Goal: Task Accomplishment & Management: Use online tool/utility

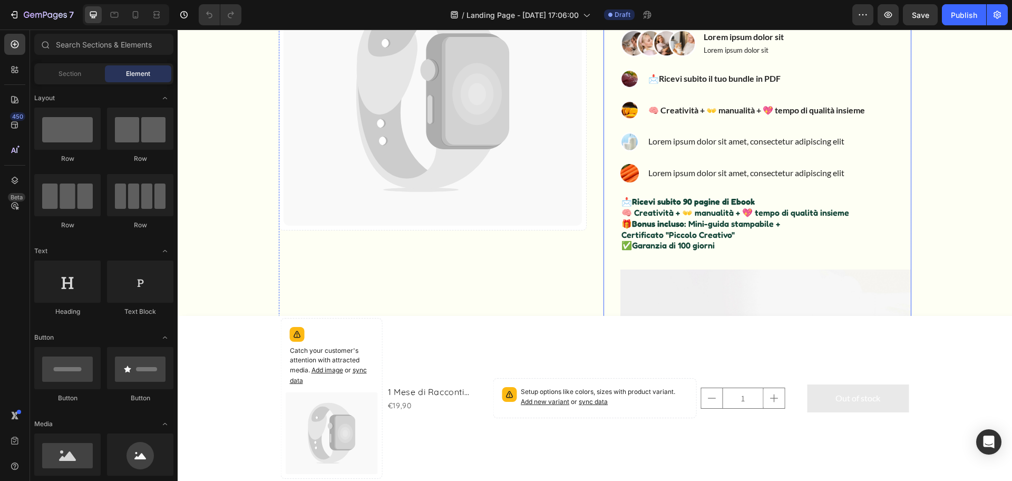
scroll to position [274, 0]
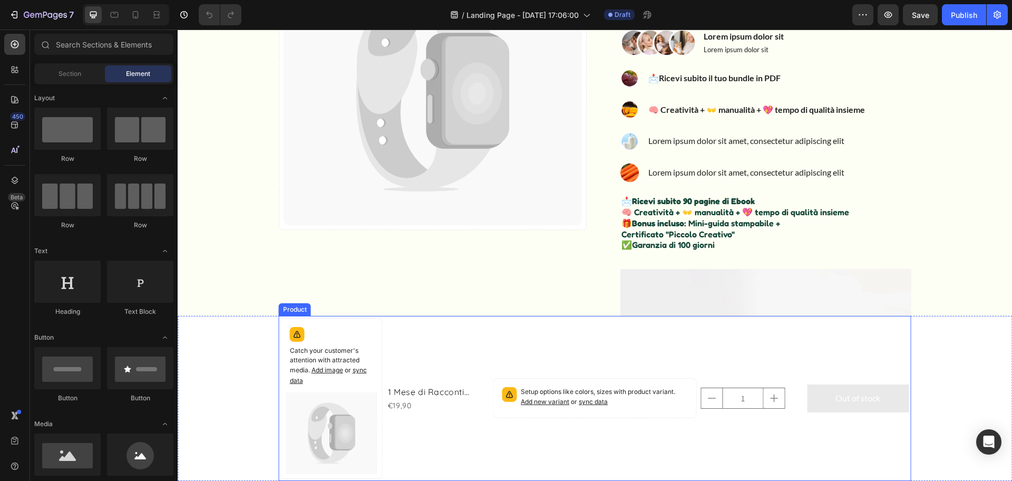
click at [567, 345] on div "Setup options like colors, sizes with product variant. Add new variant or sync …" at bounding box center [701, 398] width 416 height 161
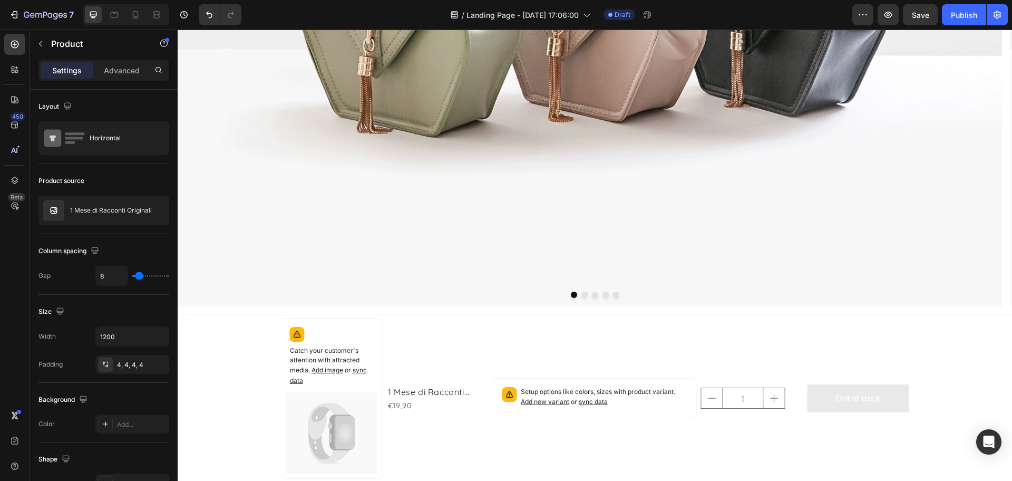
scroll to position [1236, 0]
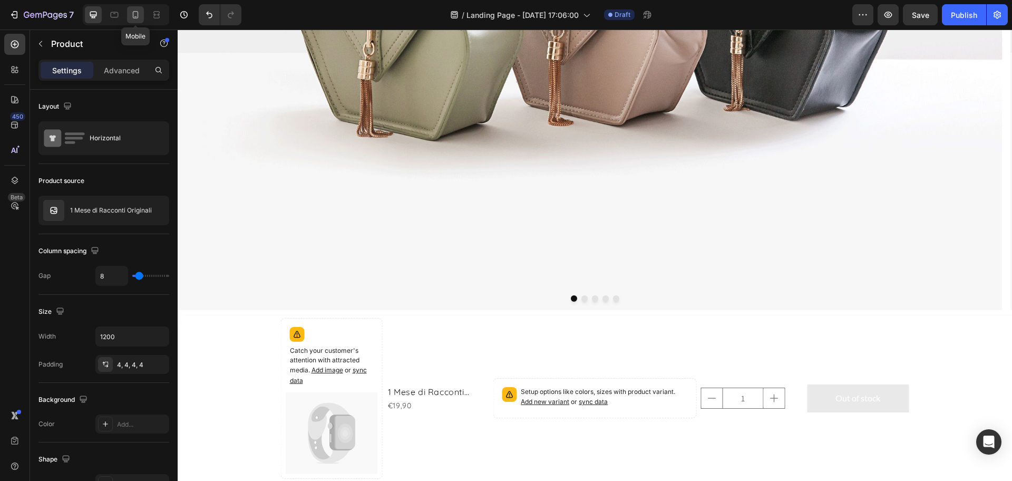
drag, startPoint x: 138, startPoint y: 15, endPoint x: 175, endPoint y: 156, distance: 146.1
click at [137, 15] on icon at bounding box center [135, 14] width 11 height 11
type input "0"
type input "100%"
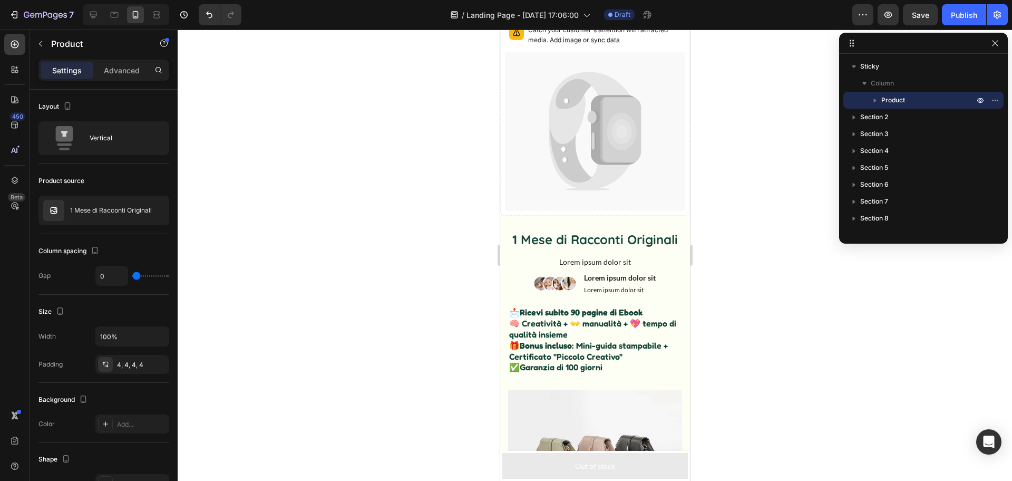
scroll to position [45, 0]
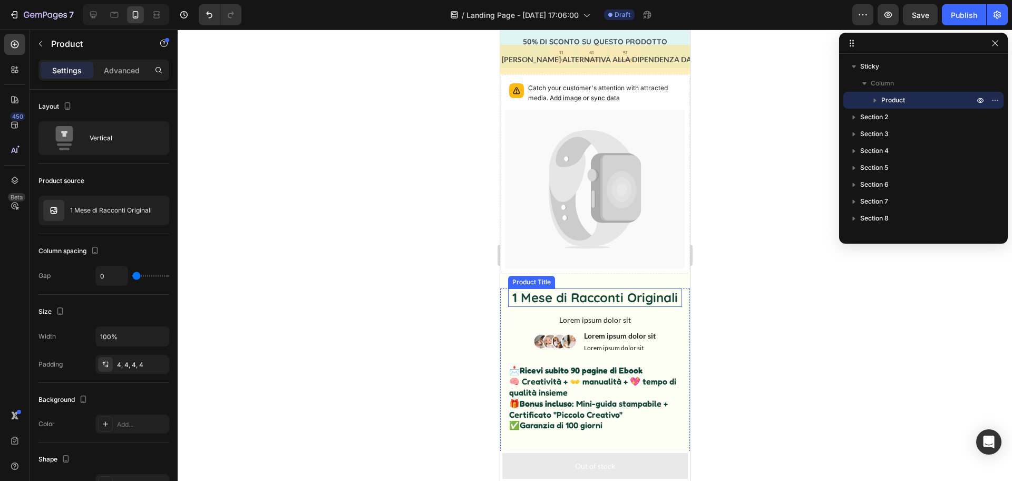
click at [573, 296] on h1 "1 Mese di Racconti Originali" at bounding box center [595, 297] width 174 height 18
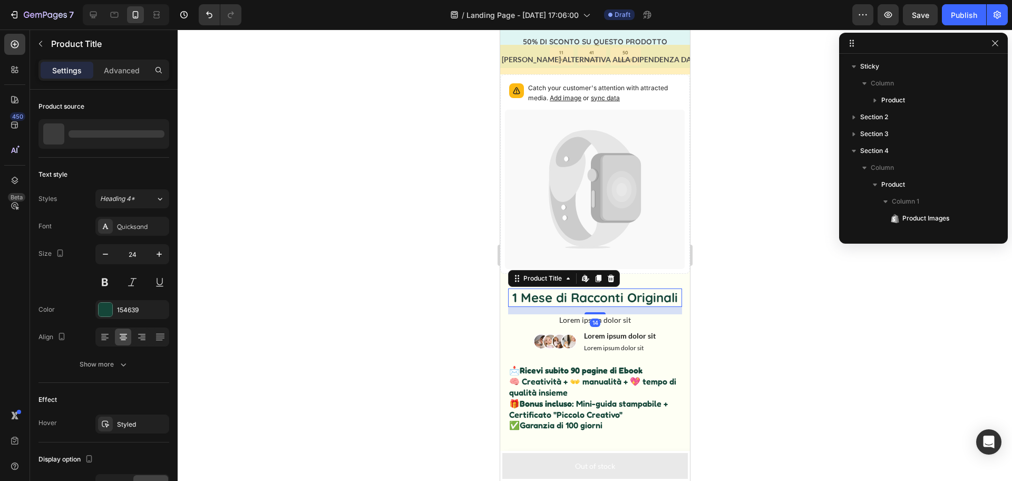
scroll to position [149, 0]
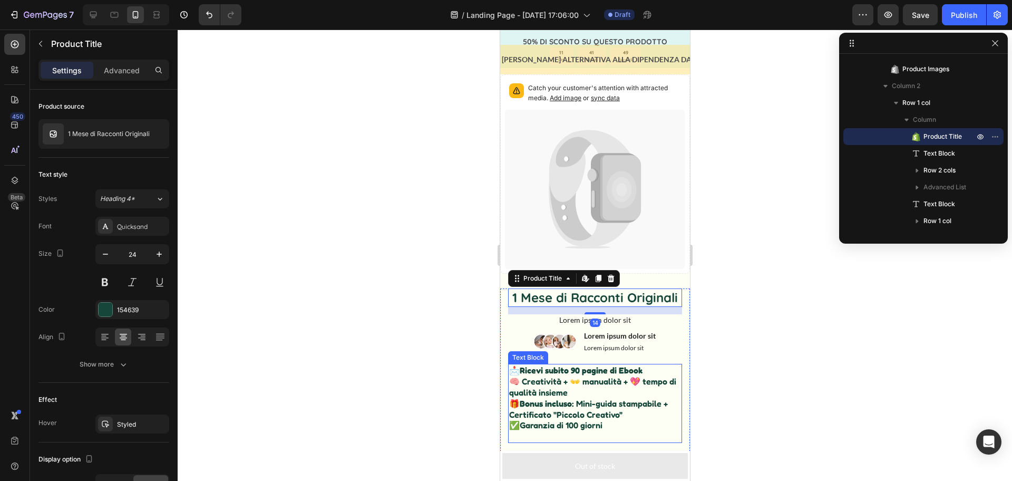
click at [544, 395] on p "🧠 Creatività + 👐 manualità + 💖 tempo di qualità insieme 🎁 Bonus incluso : Mini-…" at bounding box center [595, 398] width 172 height 44
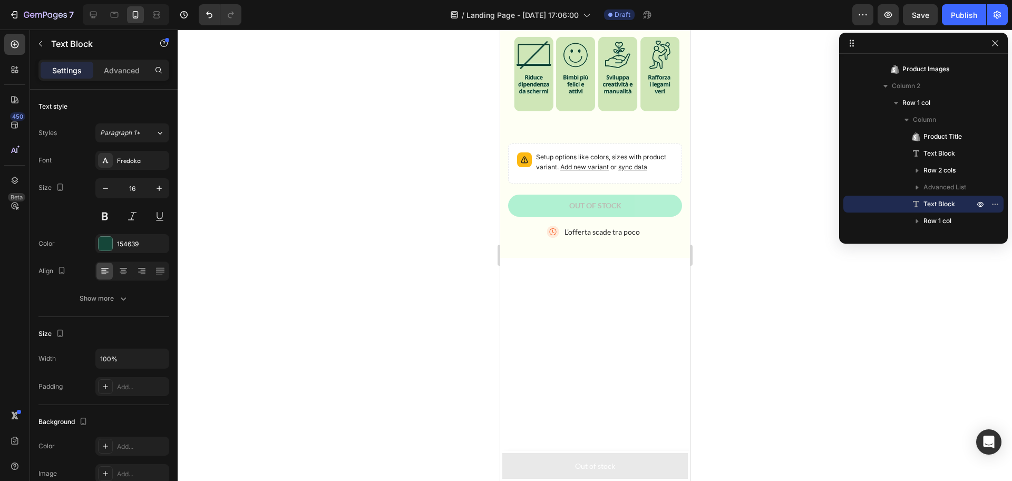
scroll to position [0, 0]
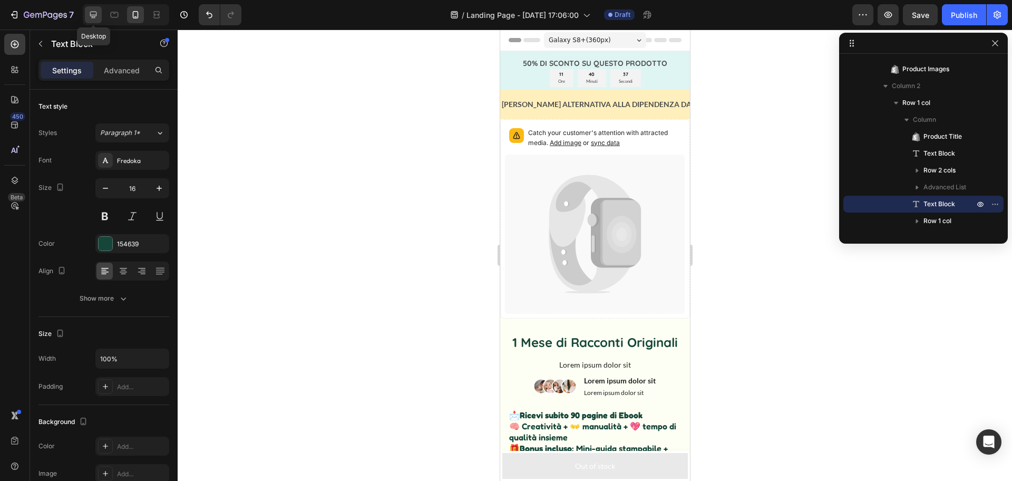
click at [95, 15] on icon at bounding box center [93, 14] width 11 height 11
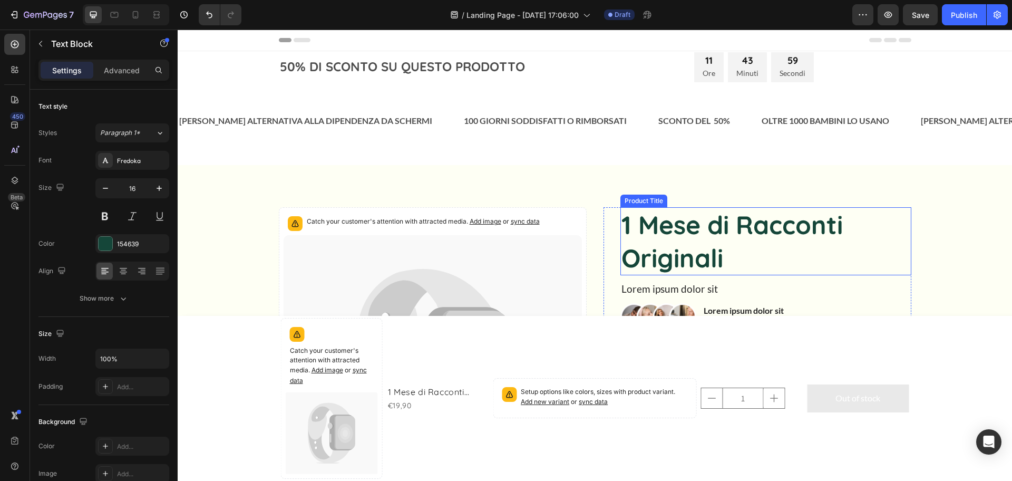
click at [641, 238] on h1 "1 Mese di Racconti Originali" at bounding box center [765, 241] width 291 height 68
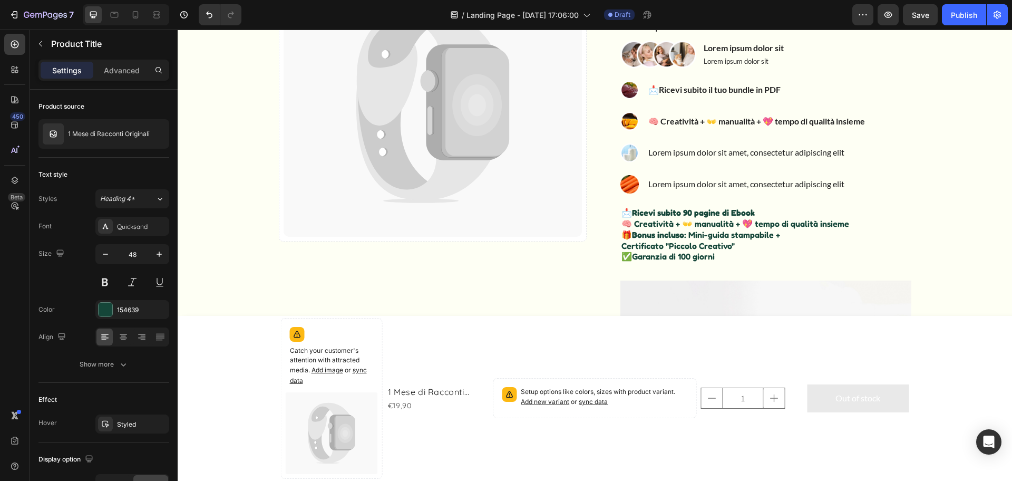
scroll to position [94, 0]
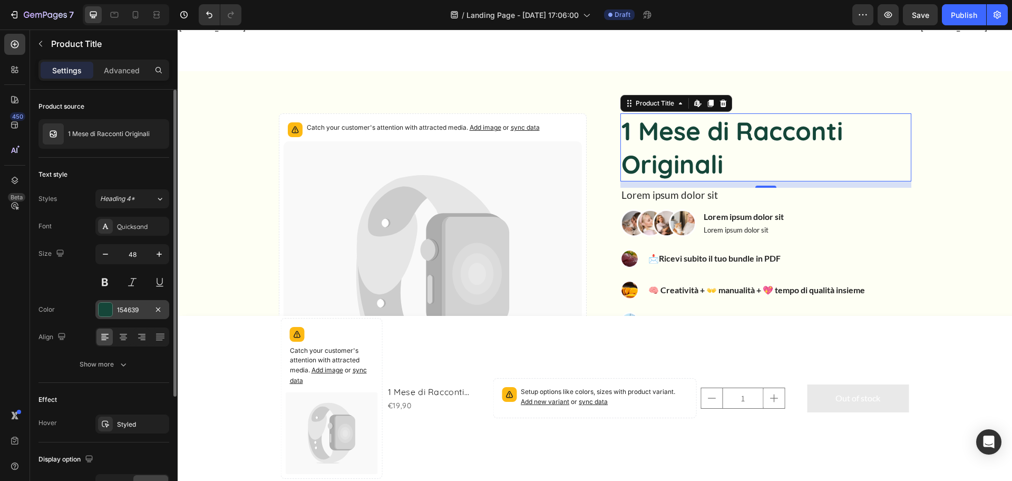
click at [102, 311] on div at bounding box center [106, 310] width 14 height 14
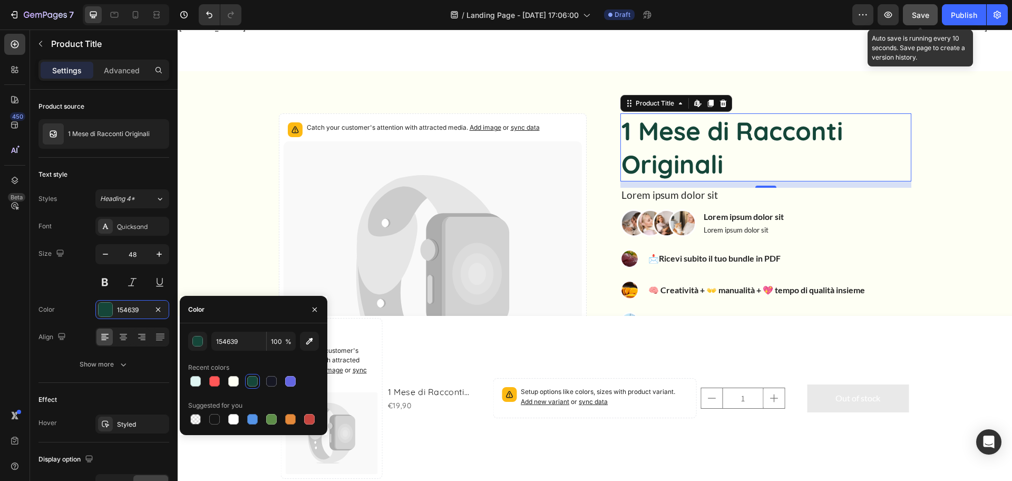
click at [910, 14] on button "Save" at bounding box center [920, 14] width 35 height 21
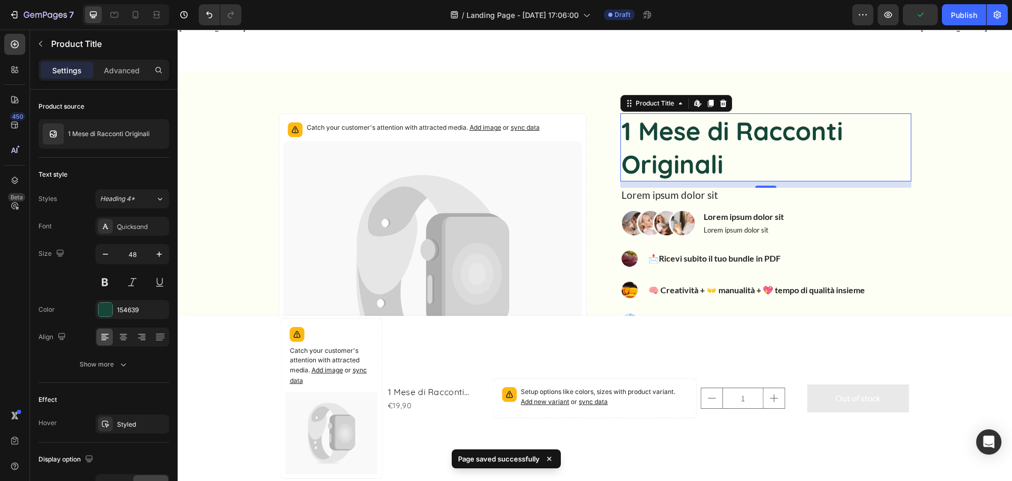
click at [666, 141] on h1 "1 Mese di Racconti Originali" at bounding box center [765, 147] width 291 height 68
drag, startPoint x: 926, startPoint y: 233, endPoint x: 761, endPoint y: 242, distance: 165.7
click at [926, 233] on div "Catch your customer's attention with attracted media. Add image or sync data Pr…" at bounding box center [595, 452] width 819 height 678
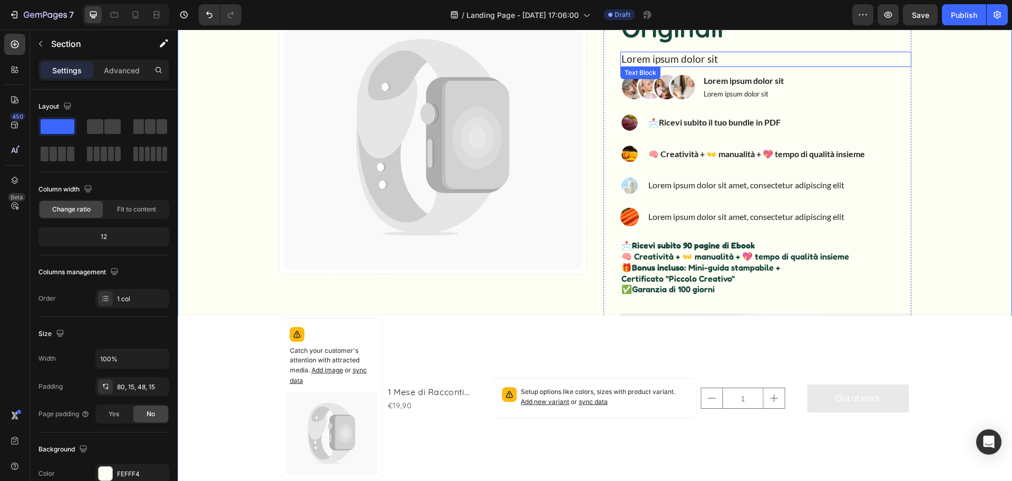
scroll to position [76, 0]
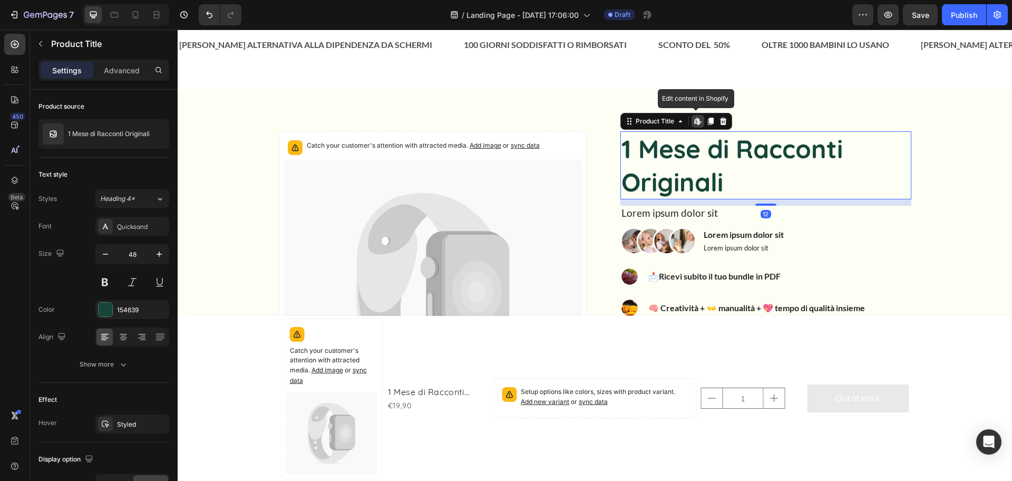
click at [694, 119] on icon at bounding box center [696, 121] width 4 height 6
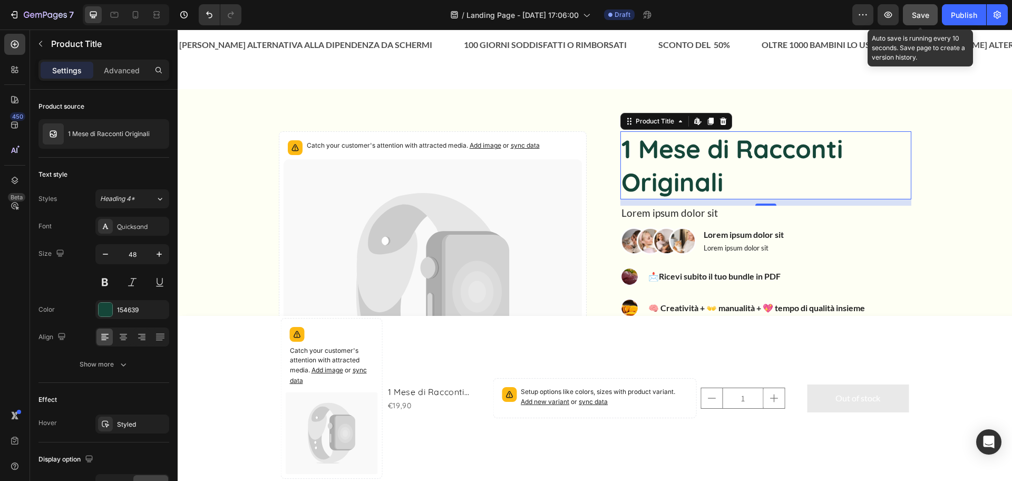
click at [920, 23] on button "Save" at bounding box center [920, 14] width 35 height 21
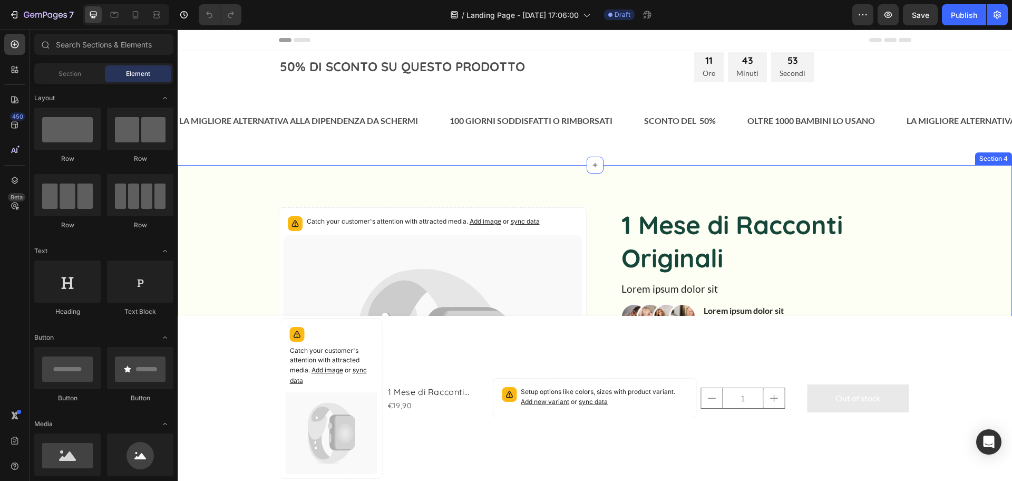
scroll to position [52, 0]
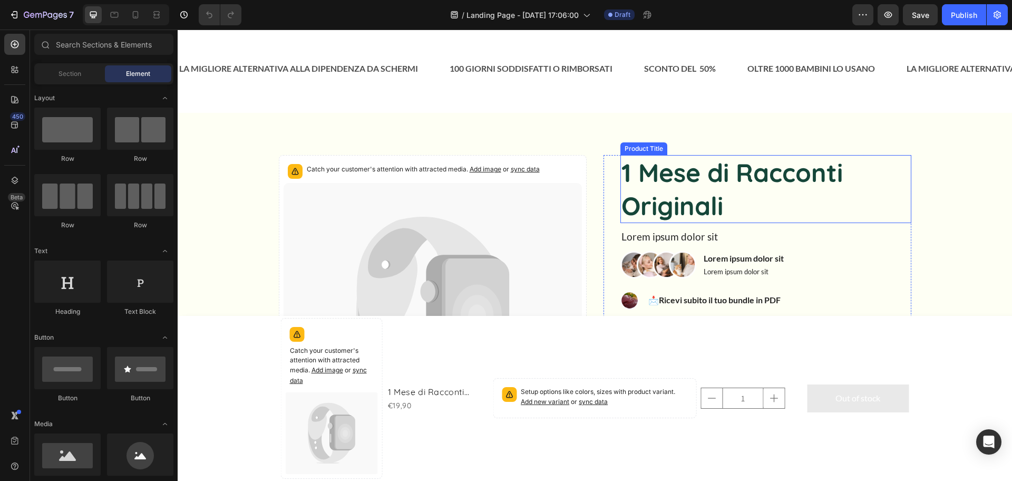
click at [683, 215] on h1 "1 Mese di Racconti Originali" at bounding box center [765, 189] width 291 height 68
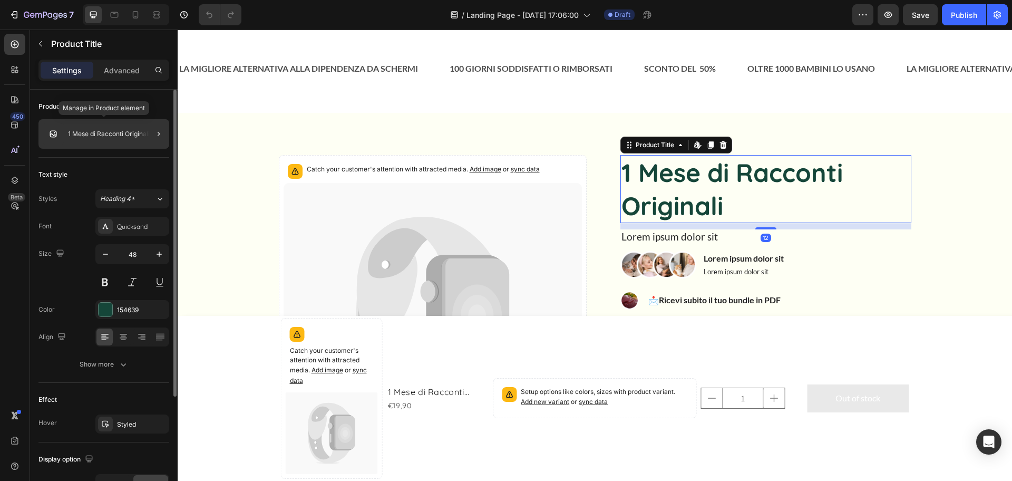
click at [111, 138] on div "1 Mese di Racconti Originali" at bounding box center [103, 134] width 131 height 30
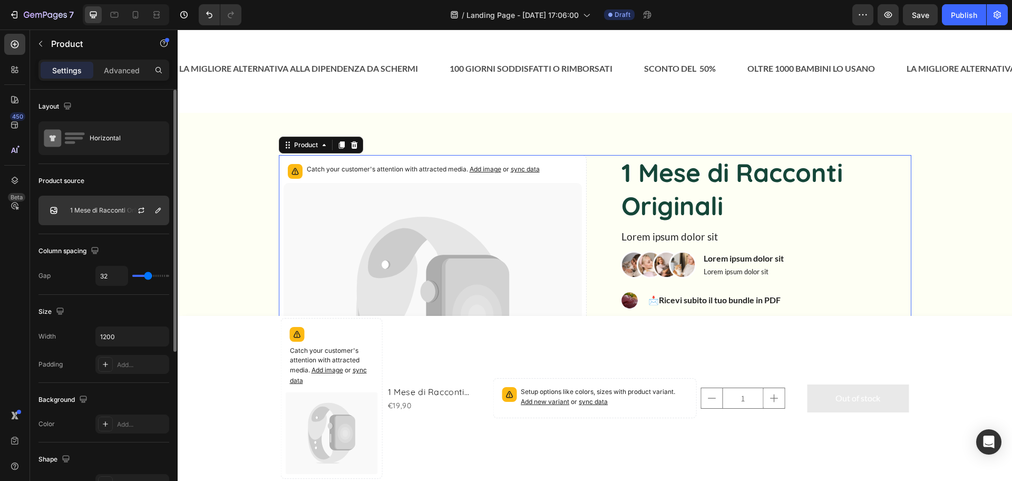
click at [85, 218] on div "1 Mese di Racconti Originali" at bounding box center [103, 211] width 131 height 30
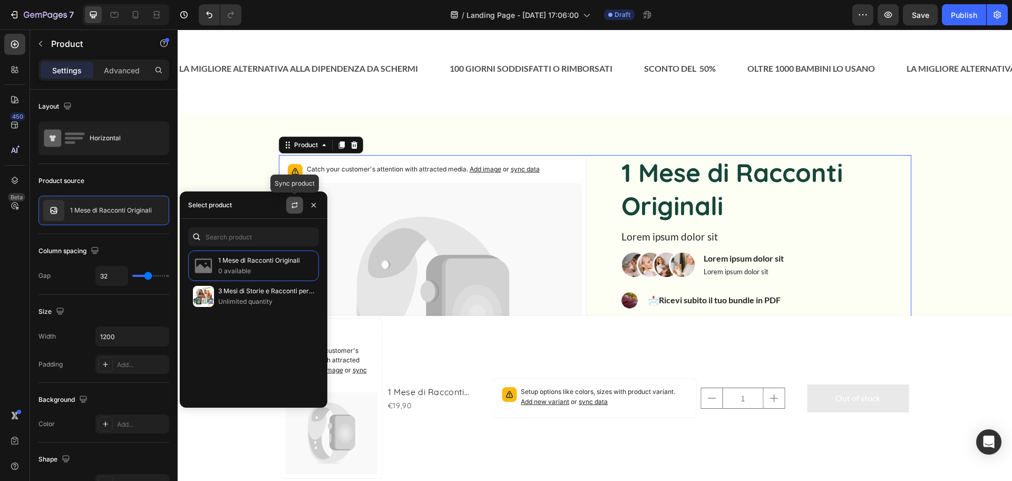
click at [294, 204] on icon "button" at bounding box center [294, 205] width 8 height 8
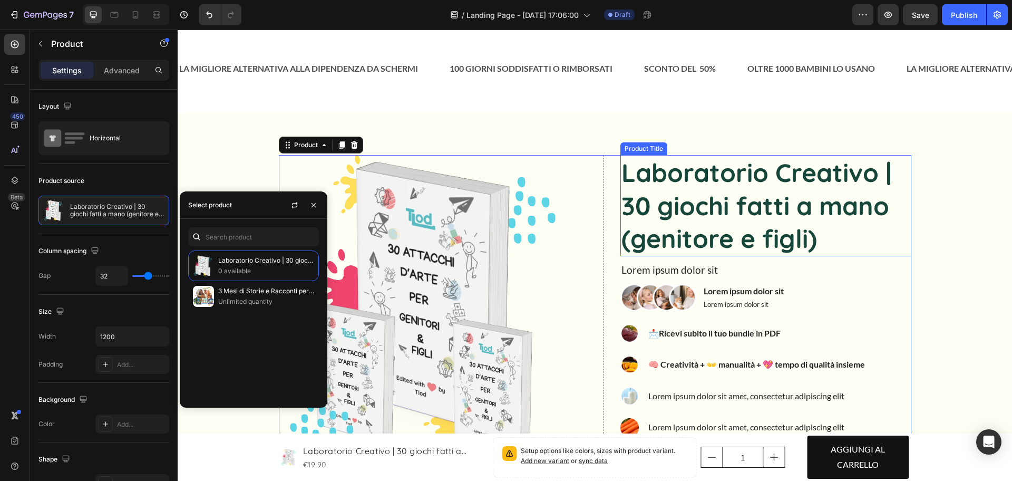
scroll to position [71, 0]
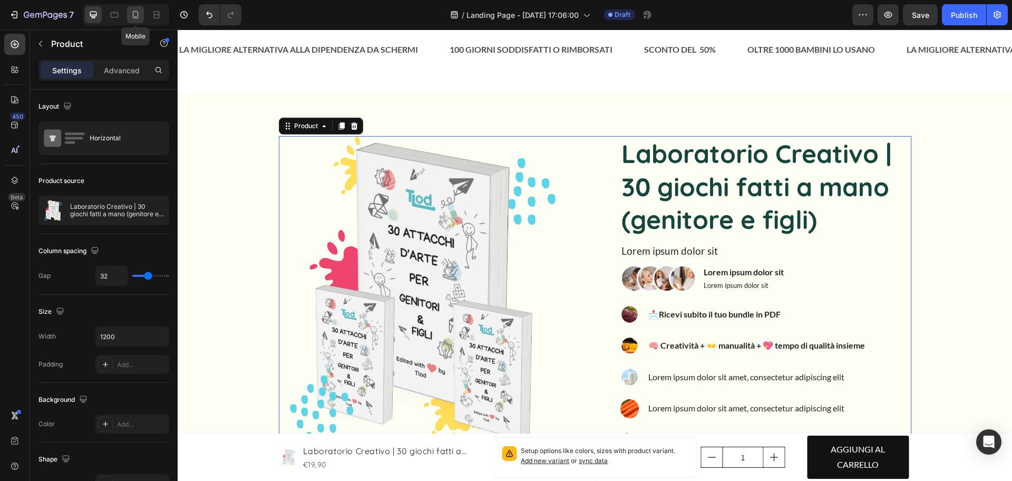
drag, startPoint x: 129, startPoint y: 10, endPoint x: 180, endPoint y: 96, distance: 100.0
click at [129, 10] on div at bounding box center [135, 14] width 17 height 17
type input "0"
type input "100%"
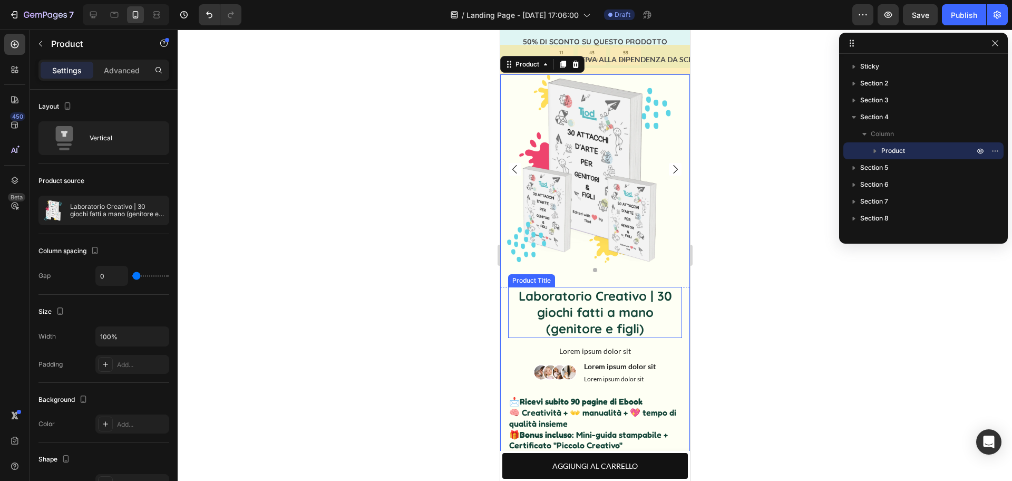
scroll to position [44, 0]
click at [717, 327] on div at bounding box center [595, 255] width 834 height 451
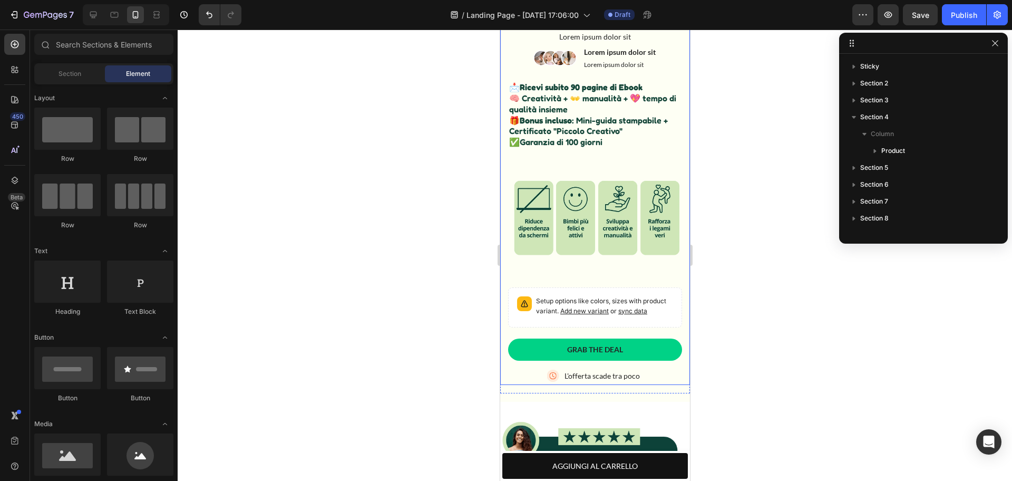
scroll to position [363, 0]
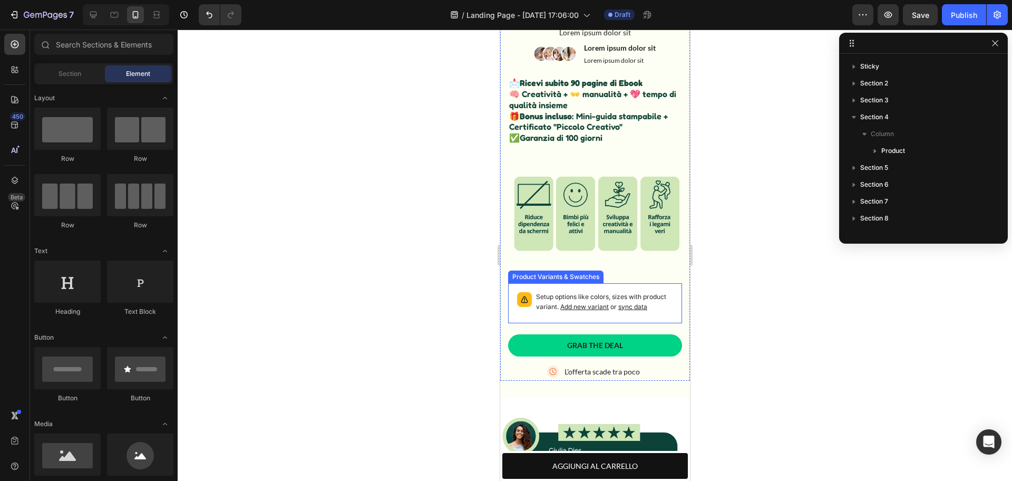
click at [569, 297] on p "Setup options like colors, sizes with product variant. Add new variant or sync …" at bounding box center [603, 302] width 137 height 20
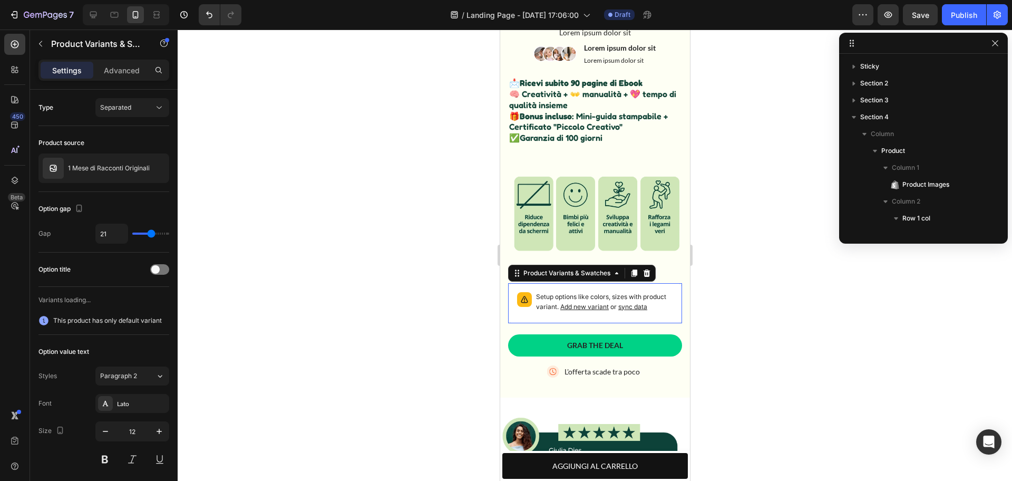
scroll to position [217, 0]
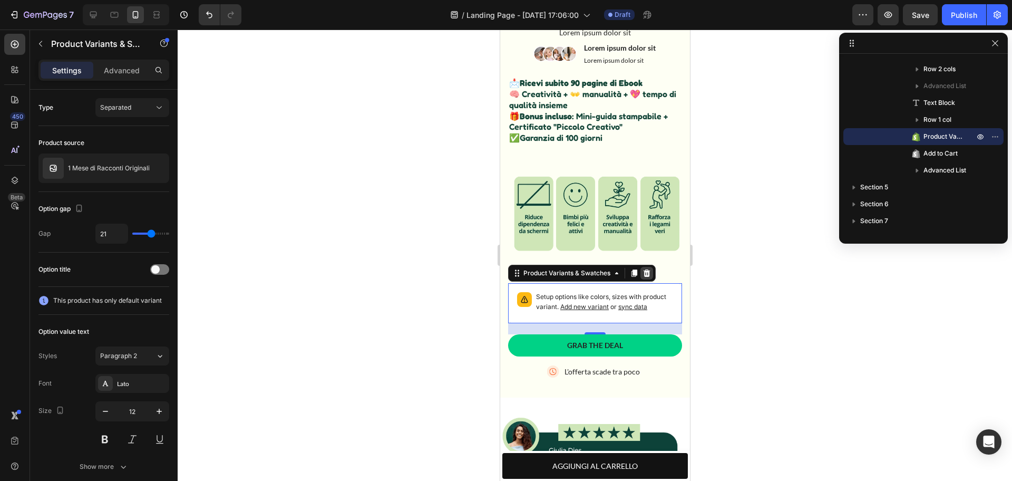
click at [643, 269] on icon at bounding box center [646, 273] width 8 height 8
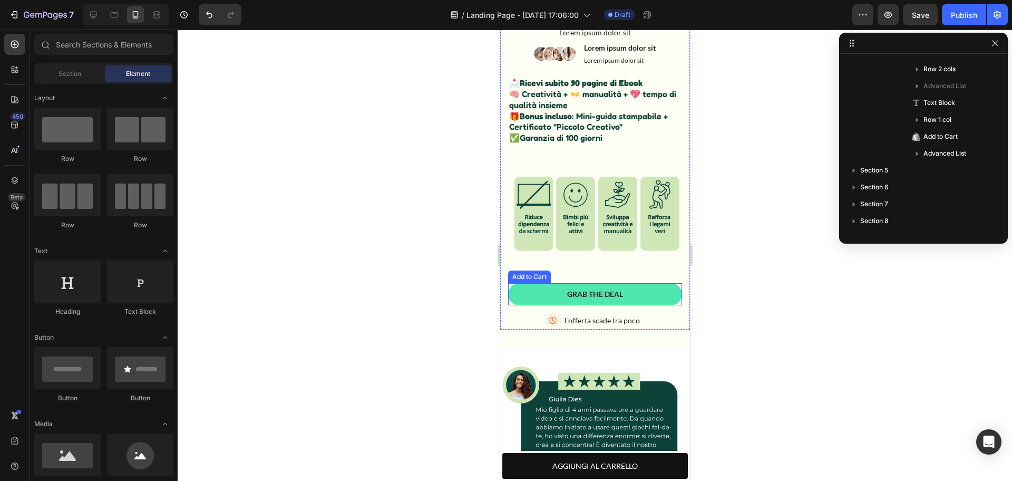
click at [639, 283] on button "Grab the deal" at bounding box center [595, 294] width 174 height 22
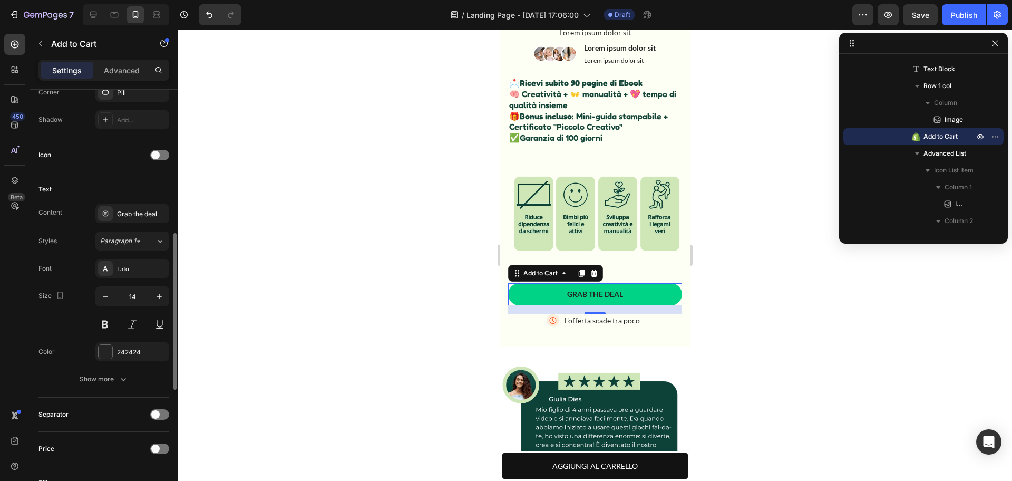
scroll to position [372, 0]
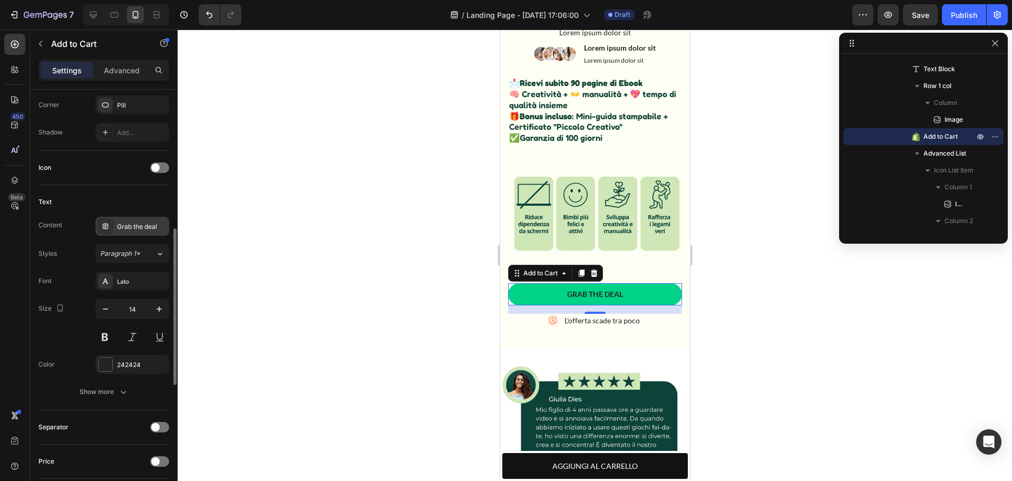
click at [131, 231] on div "Grab the deal" at bounding box center [142, 226] width 50 height 9
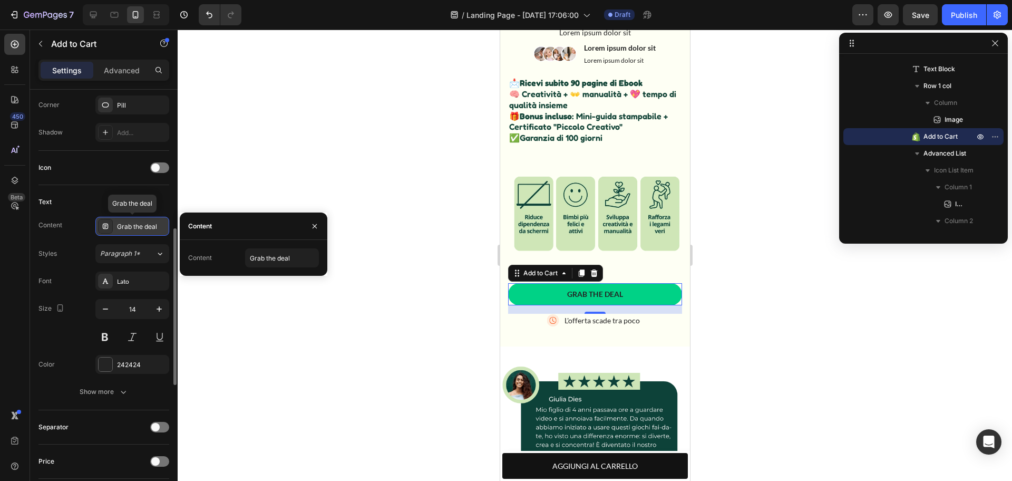
click at [131, 231] on div "Grab the deal" at bounding box center [142, 226] width 50 height 9
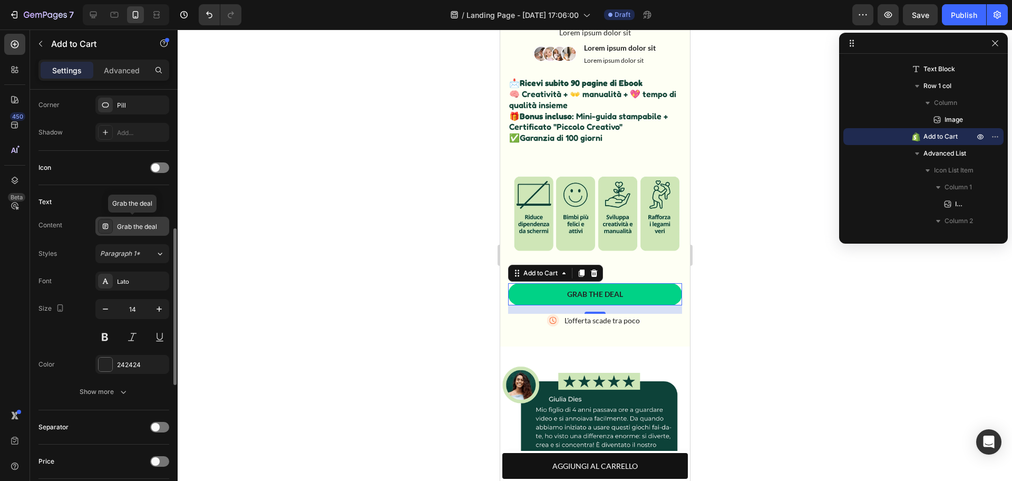
click at [131, 231] on div "Grab the deal" at bounding box center [142, 226] width 50 height 9
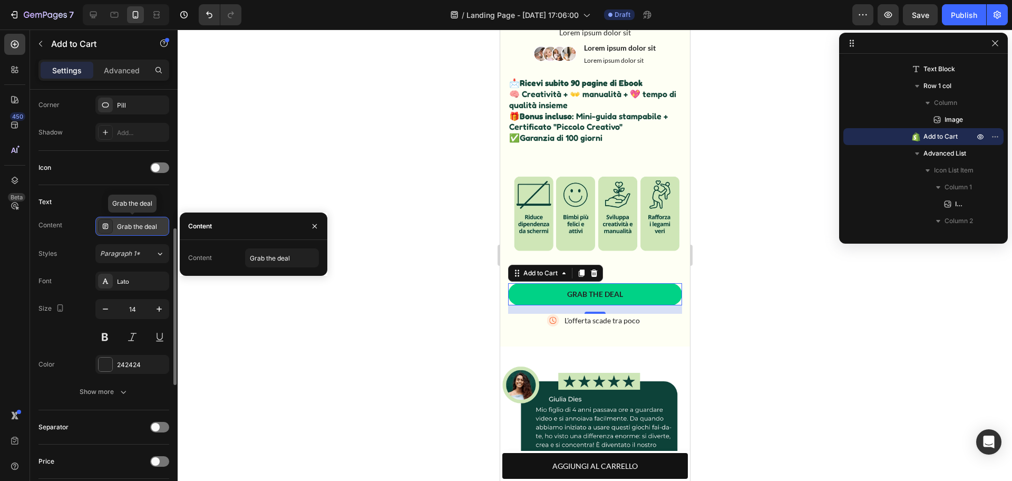
click at [123, 226] on div "Grab the deal" at bounding box center [142, 226] width 50 height 9
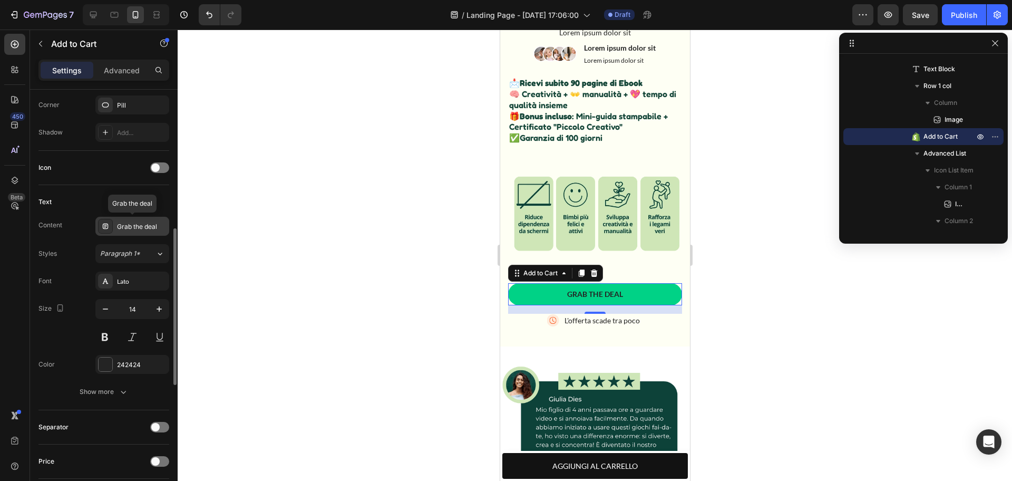
click at [123, 226] on div "Grab the deal" at bounding box center [142, 226] width 50 height 9
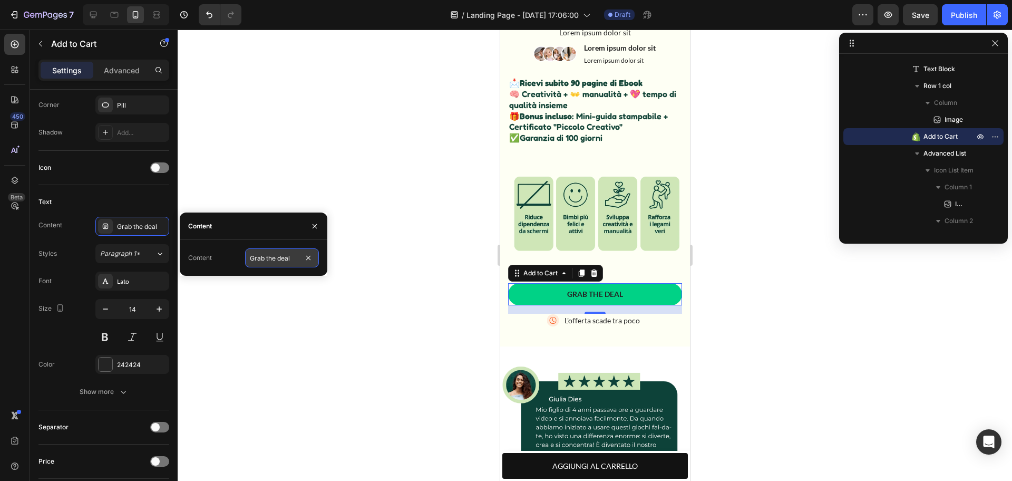
click at [250, 257] on input "Grab the deal" at bounding box center [282, 257] width 74 height 19
type input "PRENDI L'OFFERTA"
click at [713, 300] on div at bounding box center [595, 255] width 834 height 451
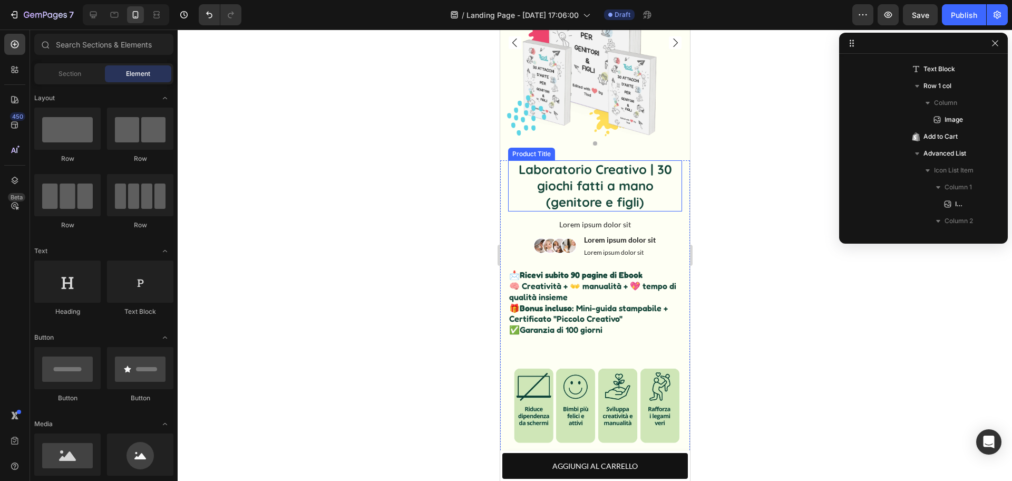
scroll to position [0, 0]
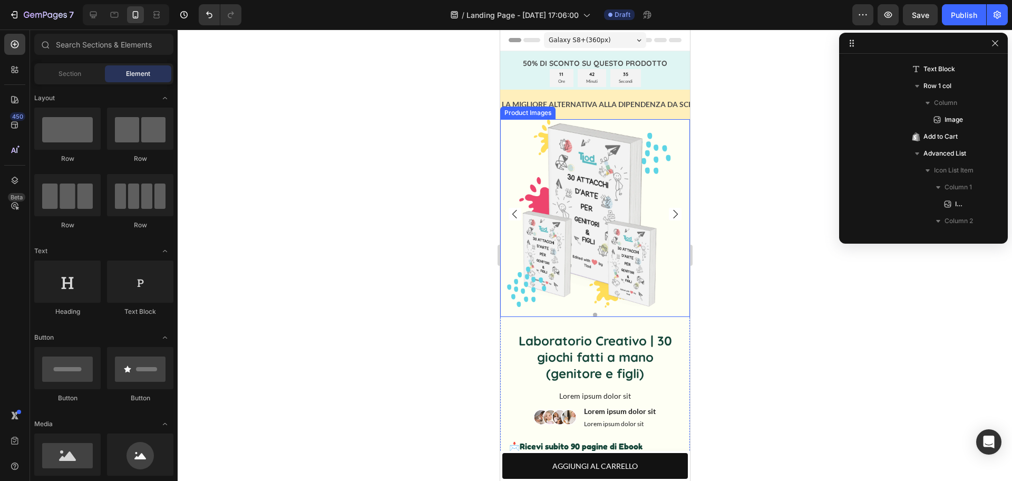
click at [668, 208] on icon "Carousel Next Arrow" at bounding box center [674, 214] width 13 height 13
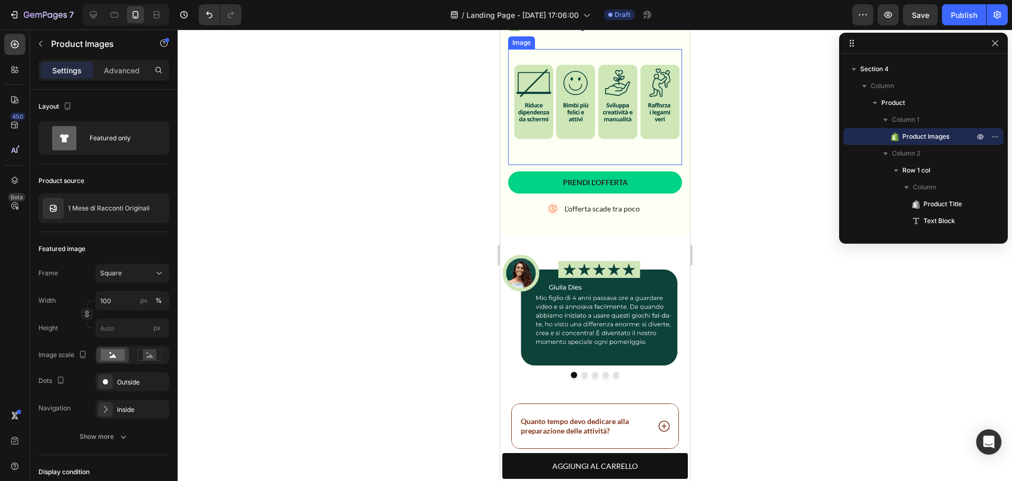
scroll to position [476, 0]
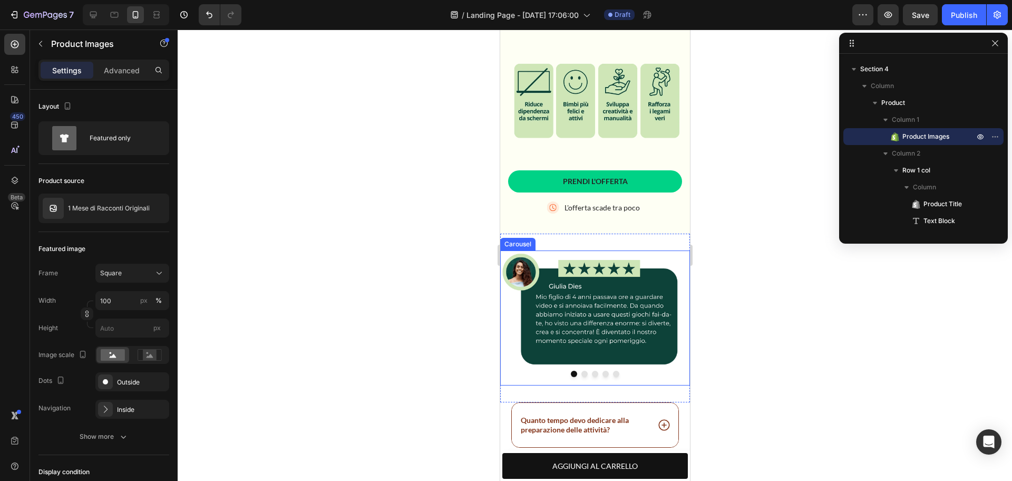
click at [581, 371] on button "Dot" at bounding box center [584, 374] width 6 height 6
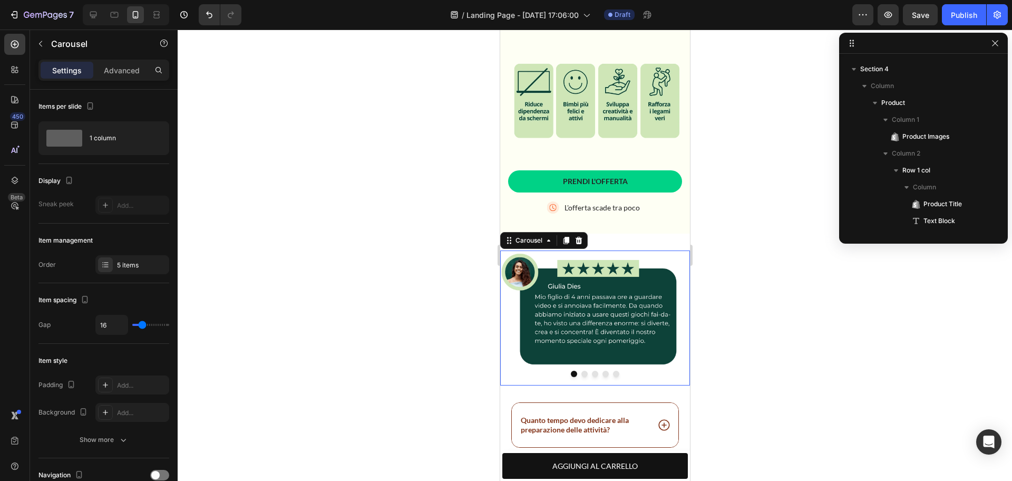
scroll to position [486, 0]
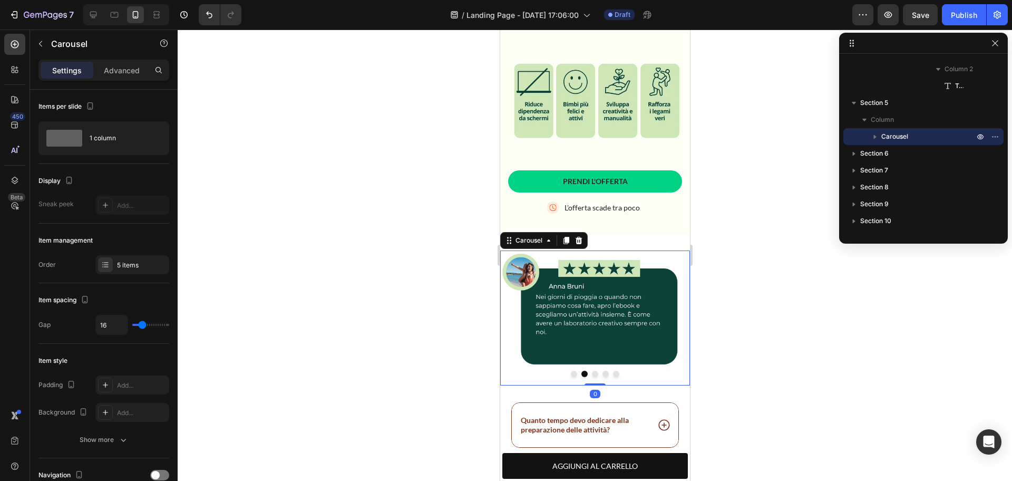
click at [591, 371] on button "Dot" at bounding box center [594, 374] width 6 height 6
click at [602, 371] on button "Dot" at bounding box center [605, 374] width 6 height 6
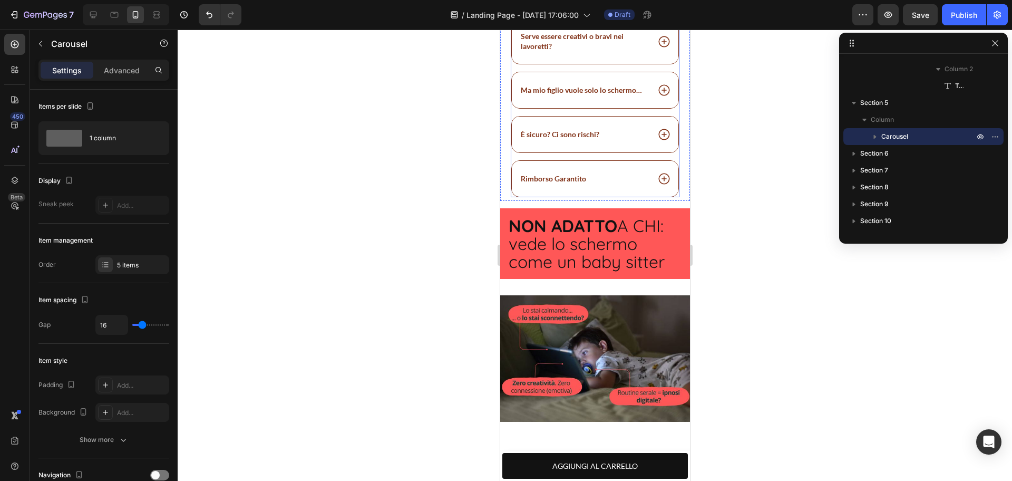
scroll to position [910, 0]
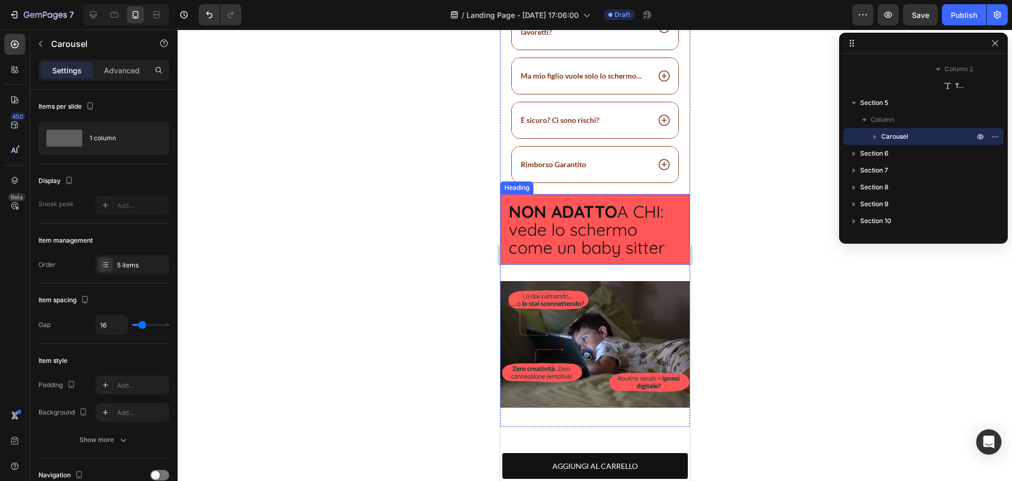
click at [602, 222] on strong "NON ADATTO" at bounding box center [562, 211] width 109 height 21
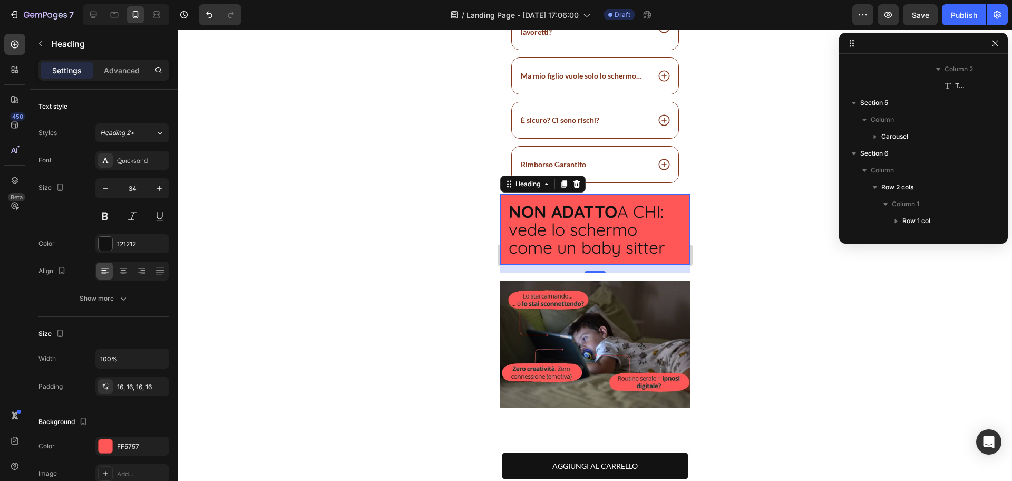
scroll to position [605, 0]
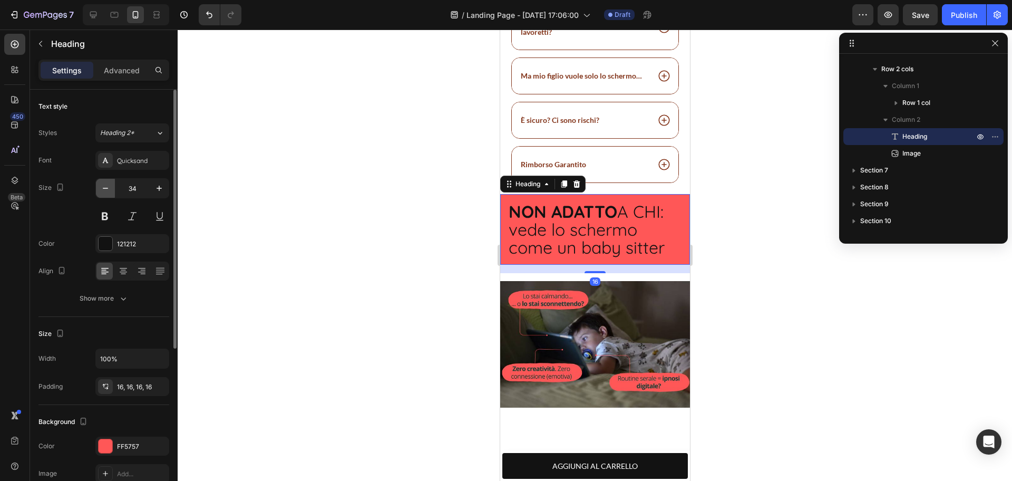
click at [103, 190] on icon "button" at bounding box center [105, 188] width 11 height 11
click at [104, 190] on icon "button" at bounding box center [105, 188] width 11 height 11
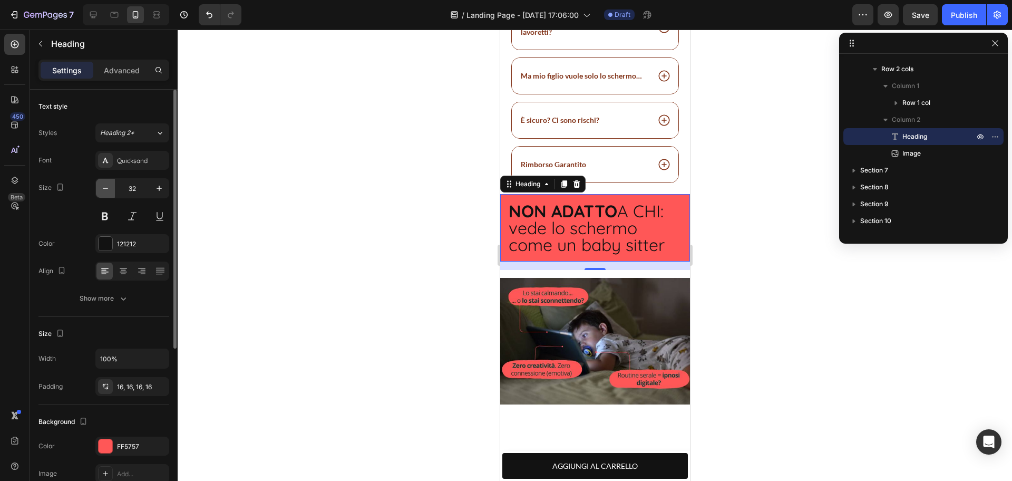
click at [104, 190] on icon "button" at bounding box center [105, 188] width 11 height 11
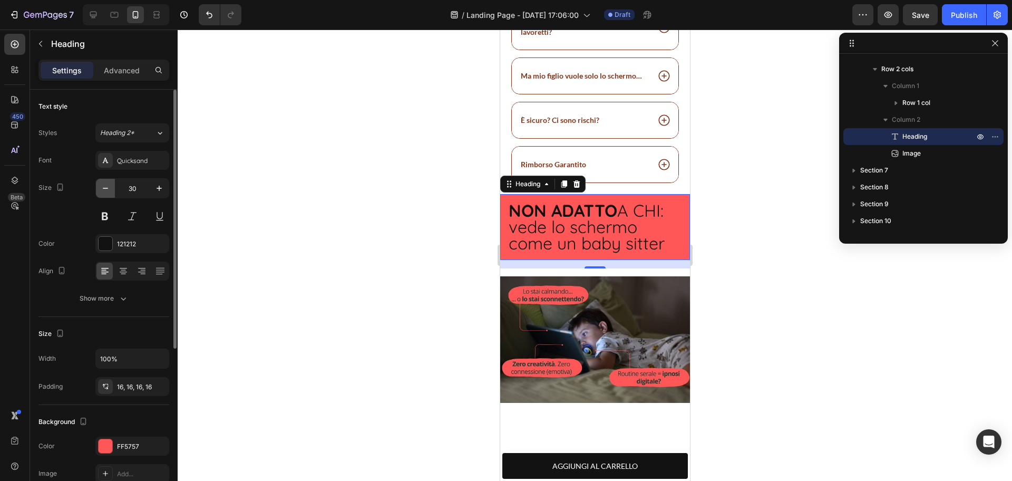
click at [105, 191] on icon "button" at bounding box center [105, 188] width 11 height 11
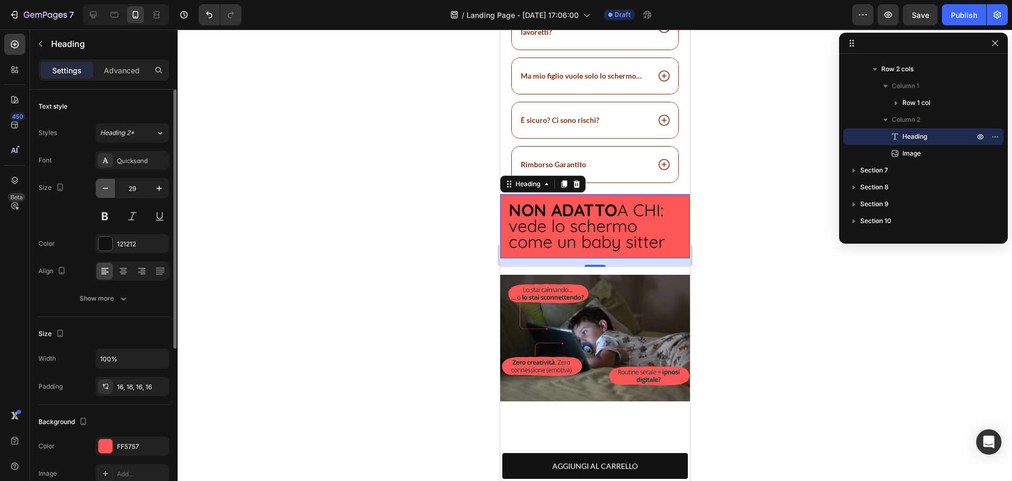
click at [107, 185] on icon "button" at bounding box center [105, 188] width 11 height 11
click at [106, 188] on icon "button" at bounding box center [105, 188] width 5 height 1
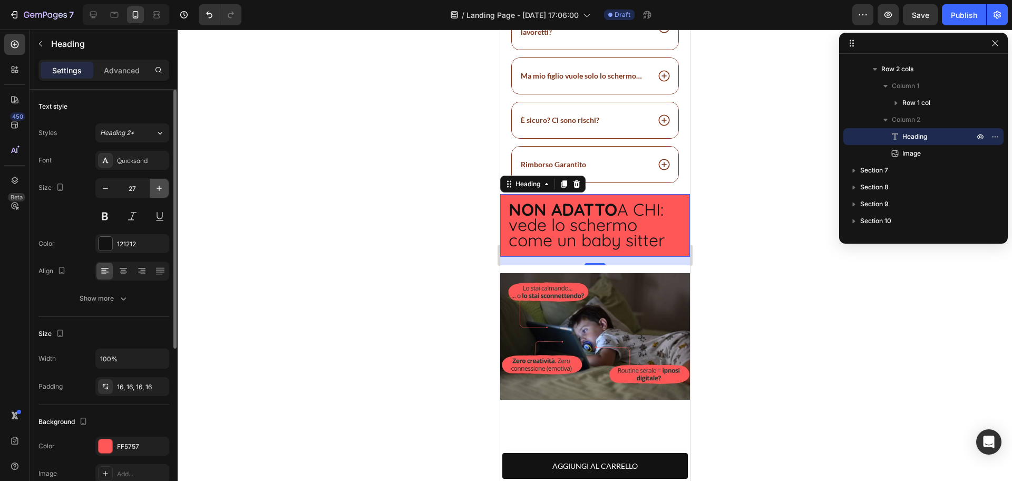
click at [162, 188] on icon "button" at bounding box center [159, 188] width 11 height 11
type input "28"
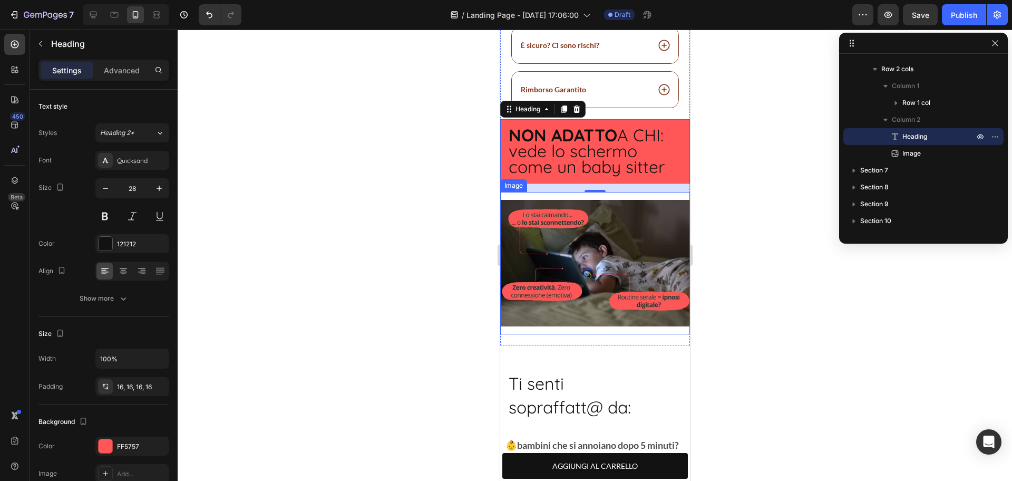
scroll to position [1035, 0]
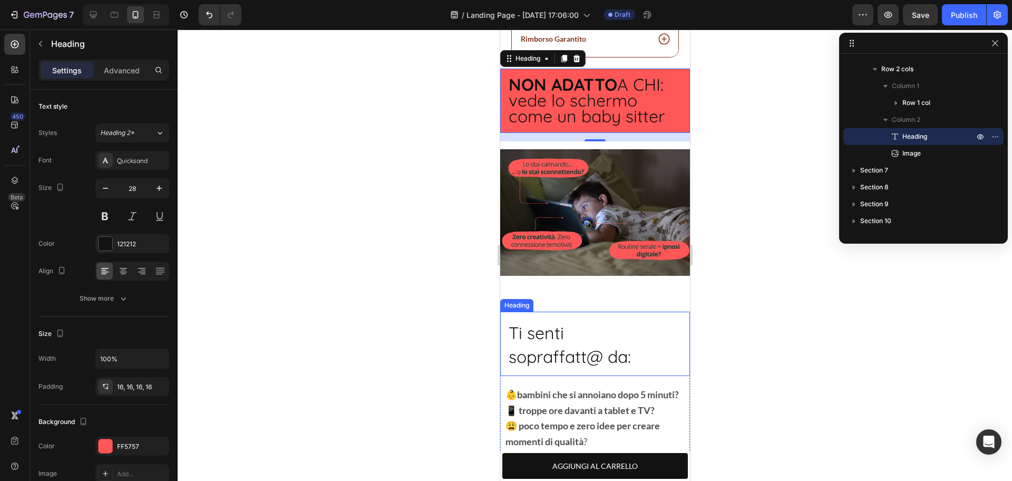
click at [583, 350] on span "sopraffatt@ da:" at bounding box center [569, 356] width 122 height 21
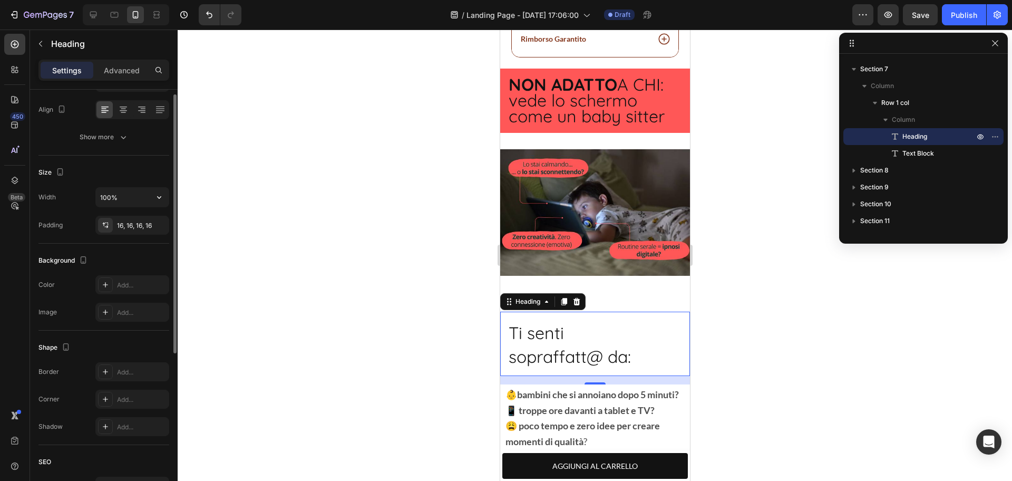
scroll to position [0, 0]
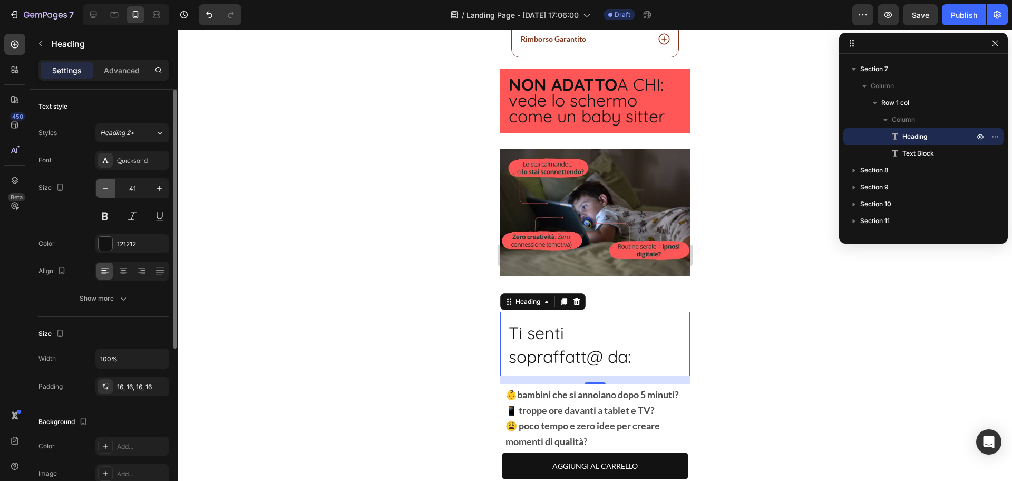
click at [105, 188] on icon "button" at bounding box center [105, 188] width 5 height 1
type input "38"
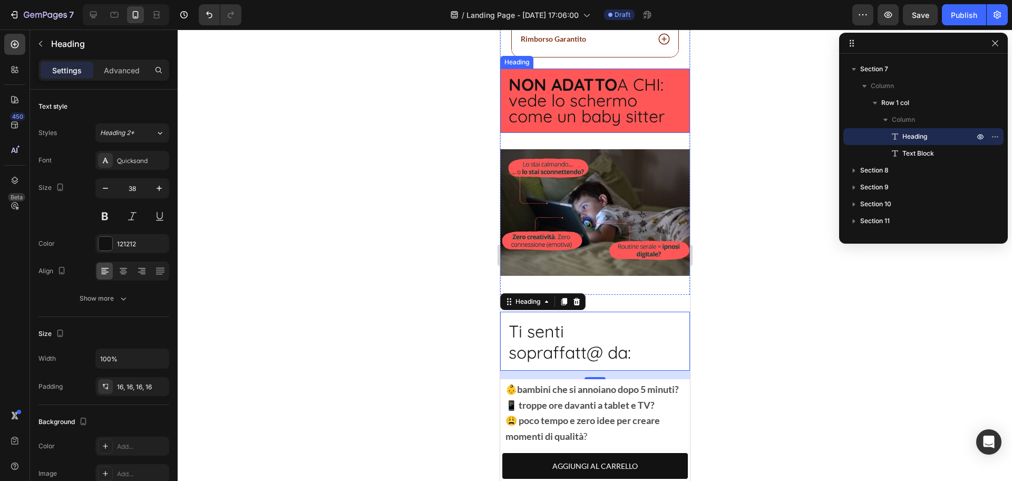
click at [571, 104] on span "vede lo schermo come un baby sitter" at bounding box center [586, 108] width 156 height 37
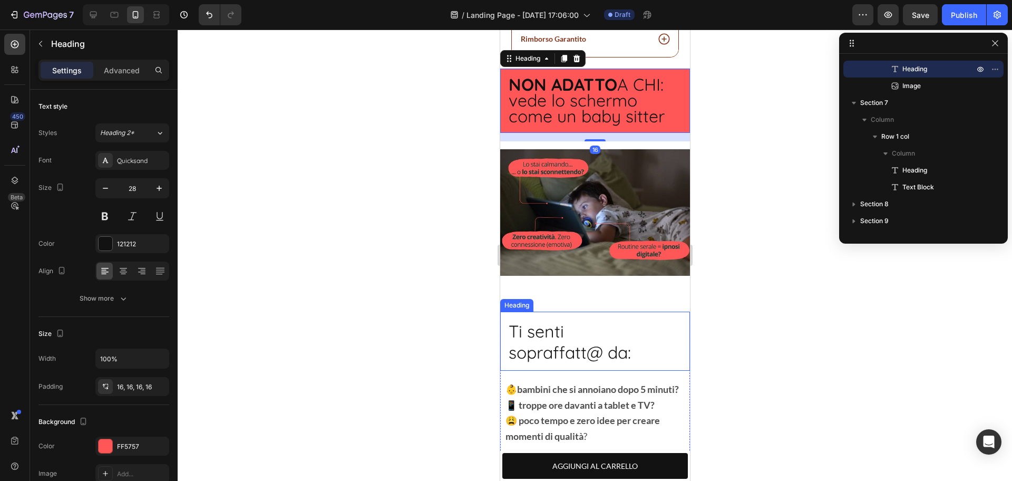
click at [543, 332] on span "Ti senti" at bounding box center [535, 330] width 55 height 21
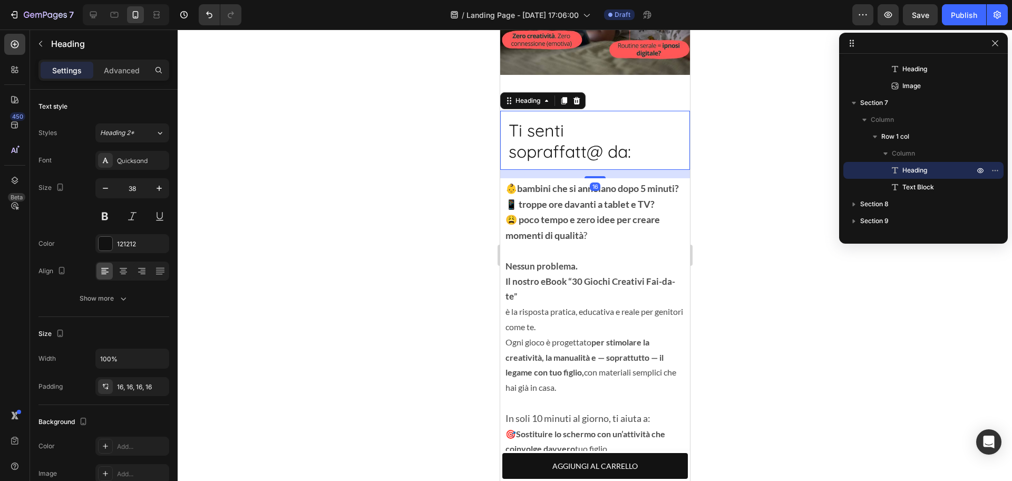
scroll to position [1236, 0]
click at [537, 209] on strong "📱 troppe ore davanti a tablet e TV?" at bounding box center [579, 204] width 149 height 12
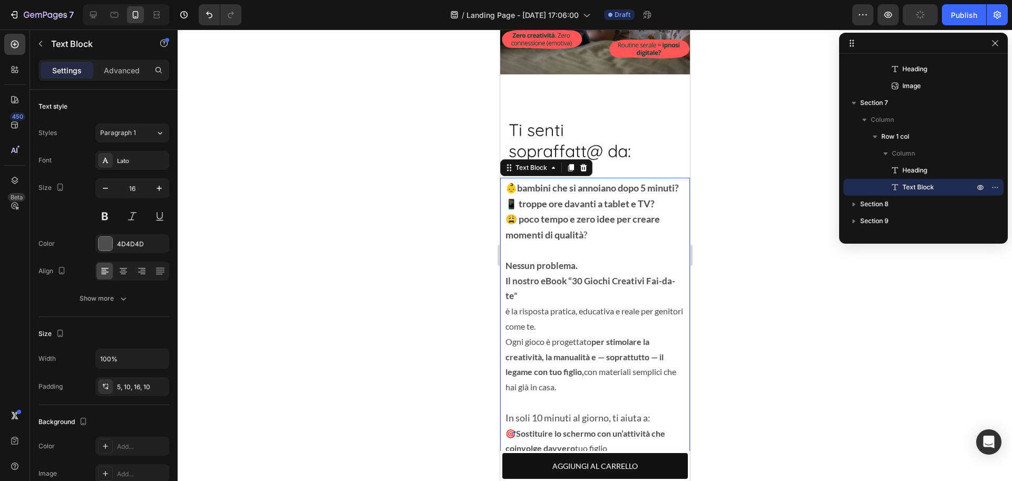
click at [590, 232] on strong "😩 poco tempo e zero idee per creare momenti di qualità" at bounding box center [582, 226] width 154 height 27
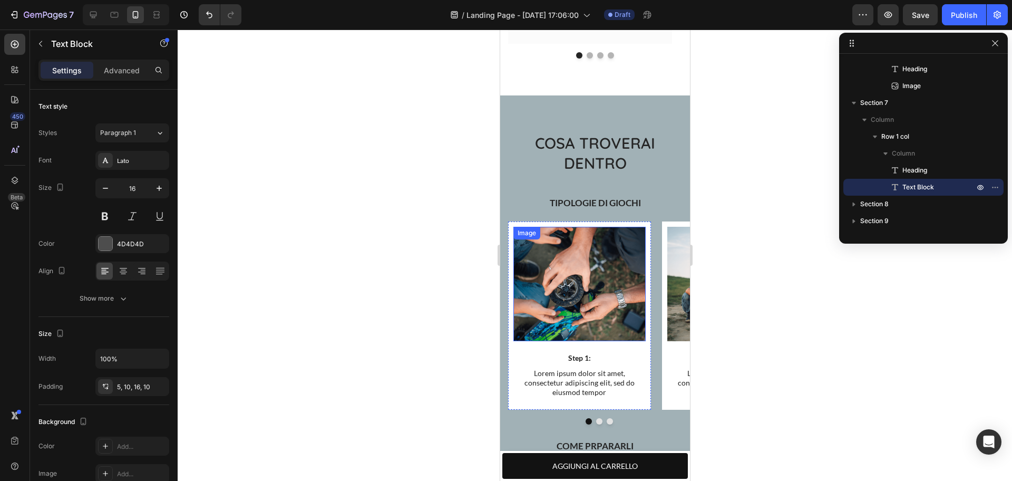
scroll to position [3178, 0]
click at [596, 417] on button "Dot" at bounding box center [599, 420] width 6 height 6
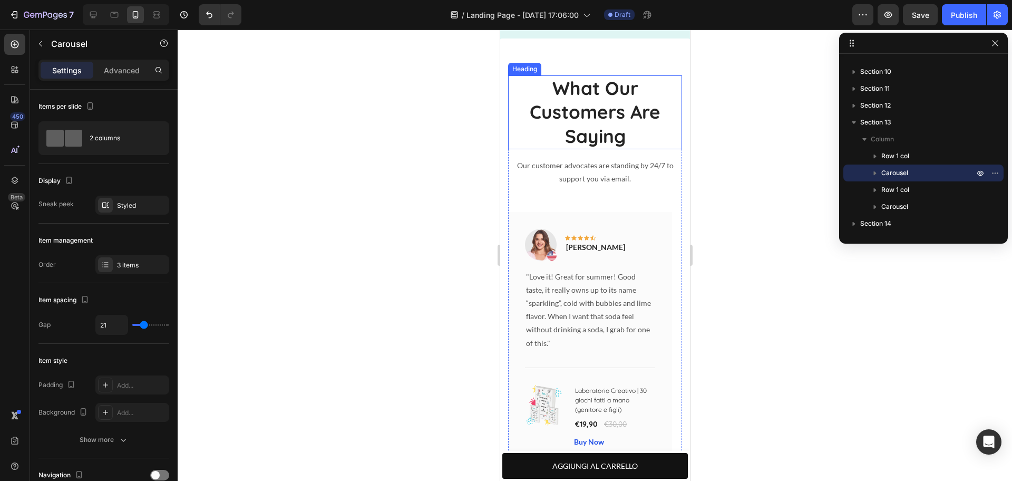
scroll to position [2671, 0]
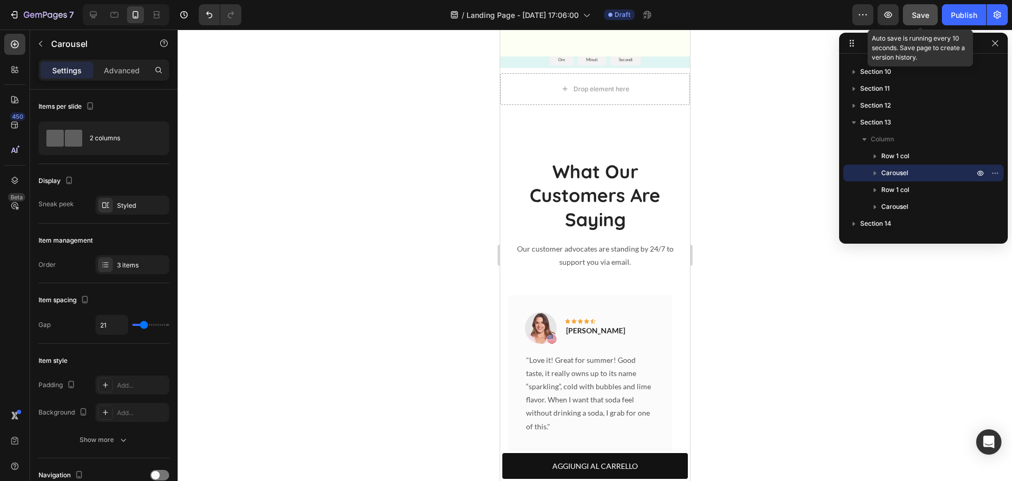
click at [911, 7] on button "Save" at bounding box center [920, 14] width 35 height 21
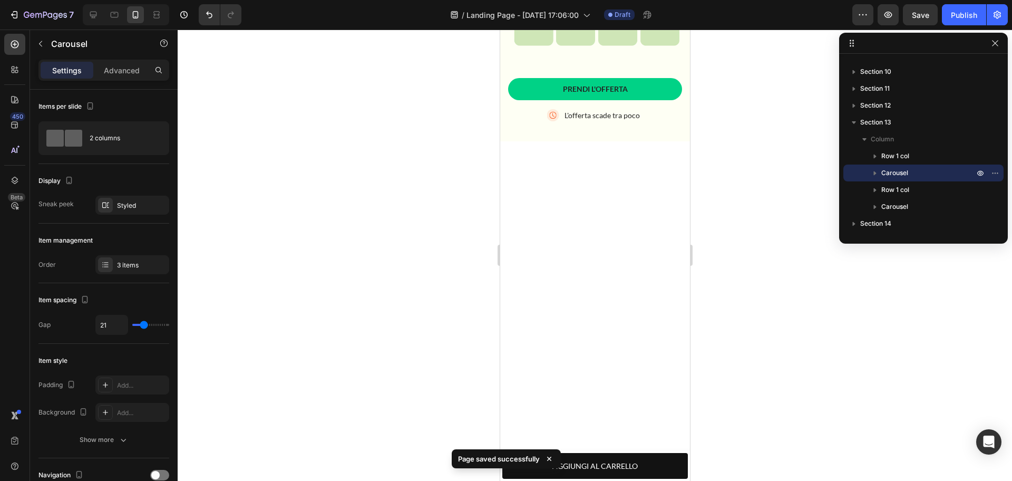
scroll to position [0, 0]
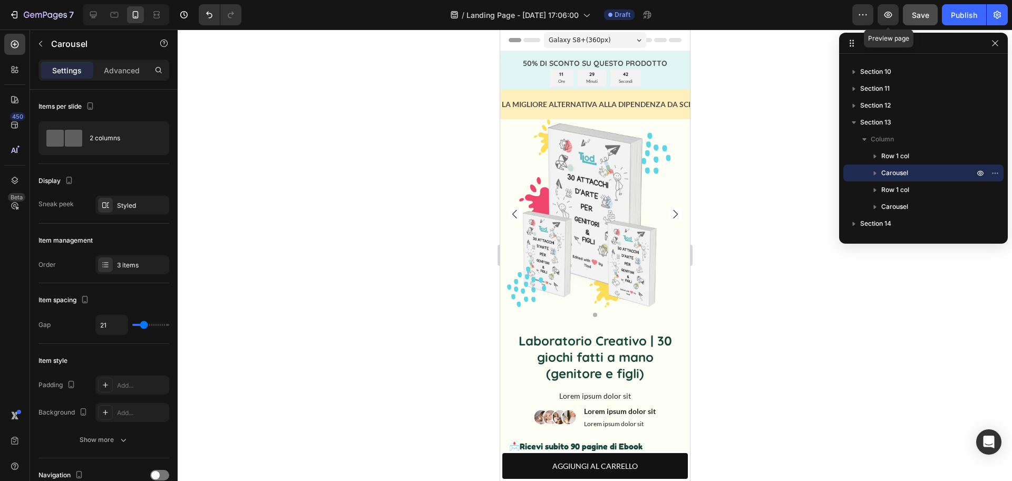
click at [913, 9] on div "Save" at bounding box center [920, 14] width 17 height 11
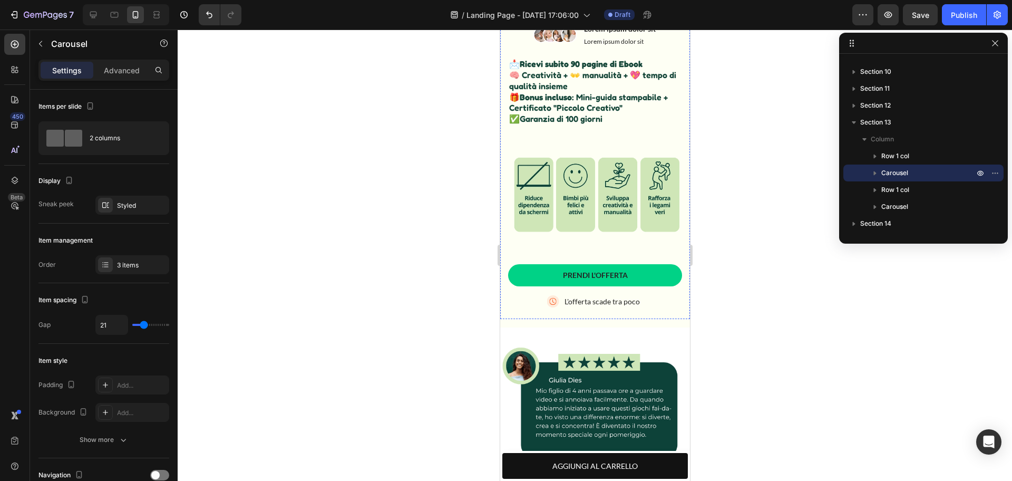
scroll to position [384, 0]
